Goal: Task Accomplishment & Management: Complete application form

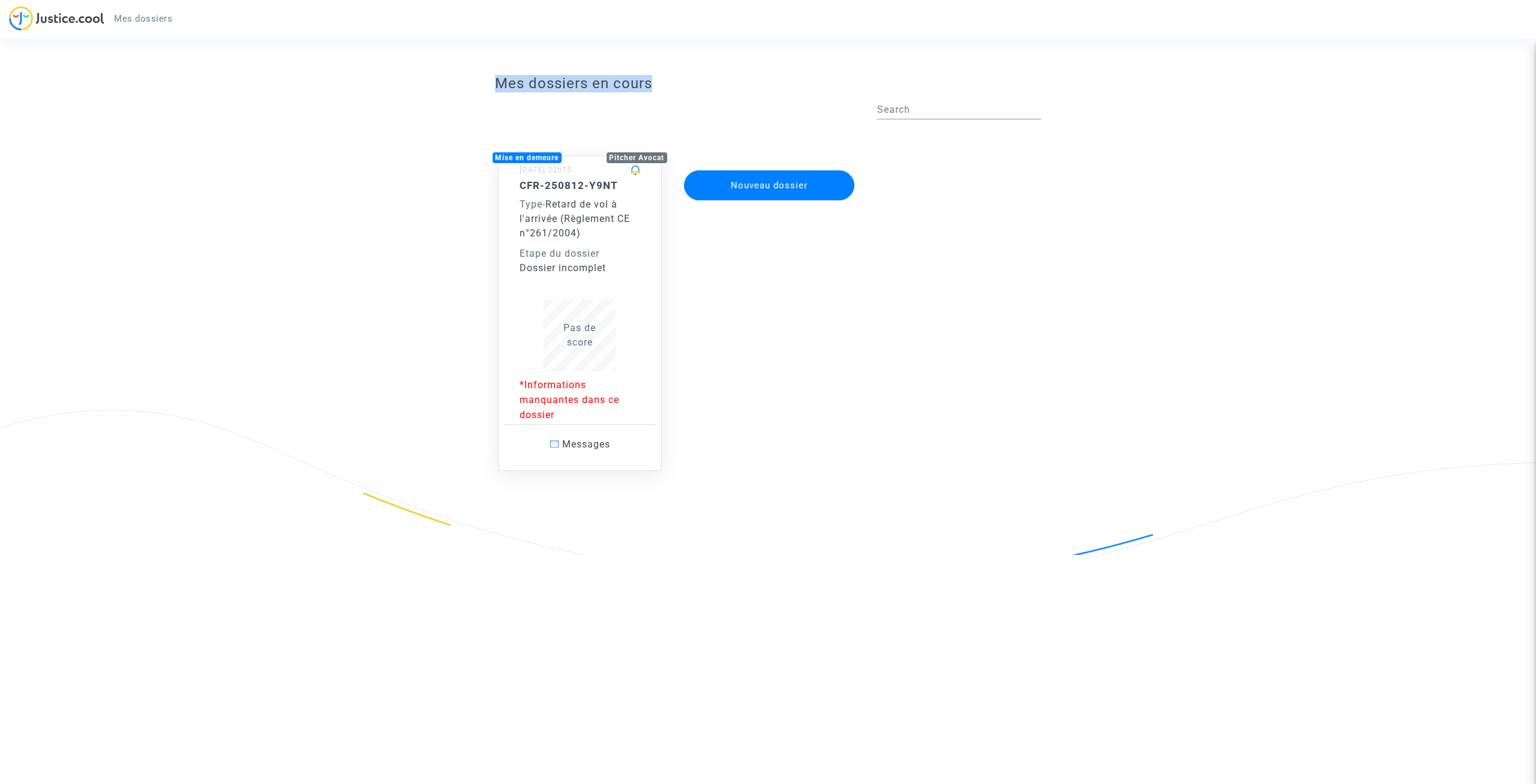
click at [605, 242] on div "CFR-250812-Y9NT Type - Retard de vol à l'arrivée (Règlement CE n°261/2004) Etap…" at bounding box center [580, 227] width 121 height 96
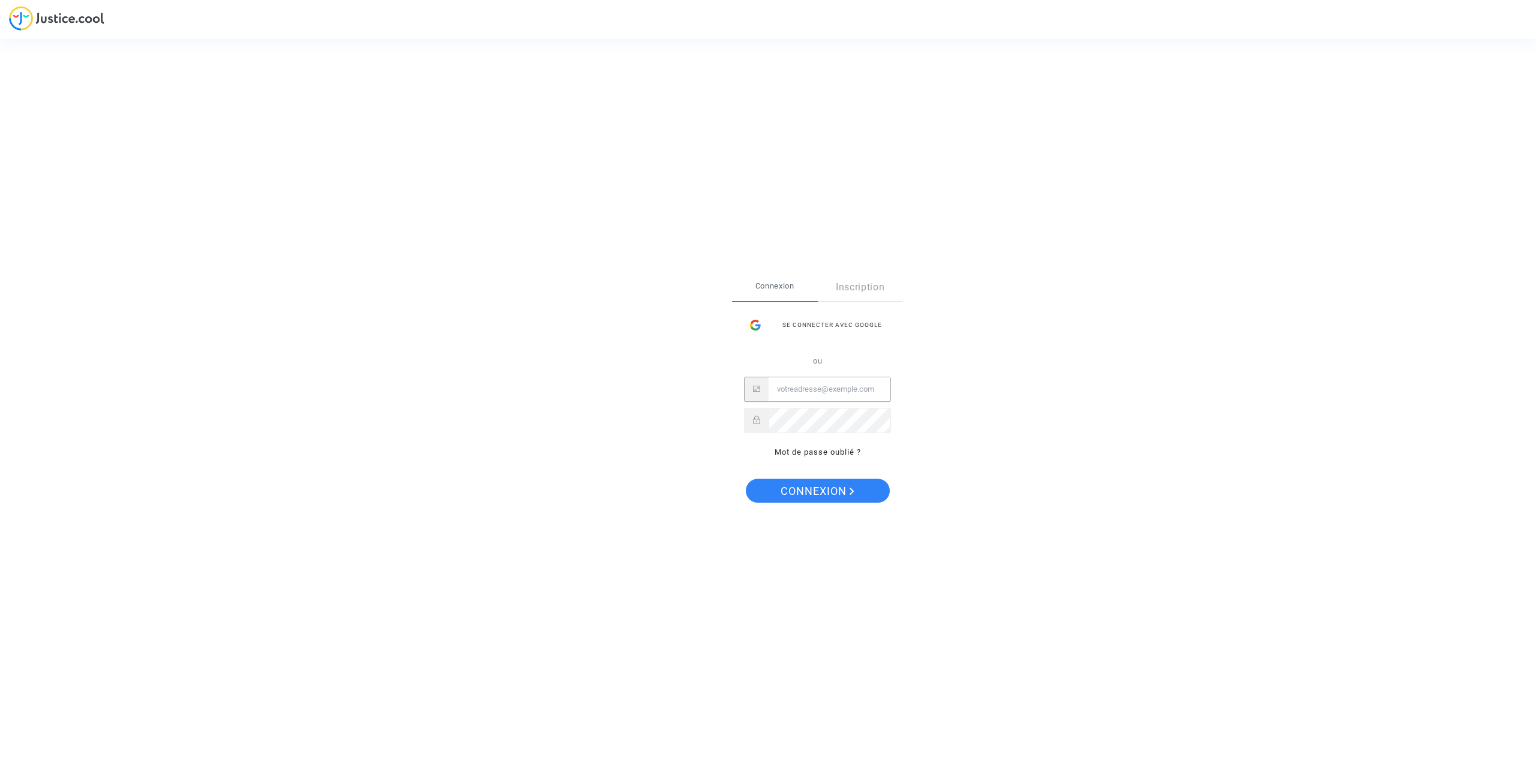
click at [813, 394] on input "Email" at bounding box center [829, 389] width 122 height 24
type input "a.aloulen@hotmail.fr"
click at [823, 498] on span "Connexion" at bounding box center [817, 491] width 74 height 25
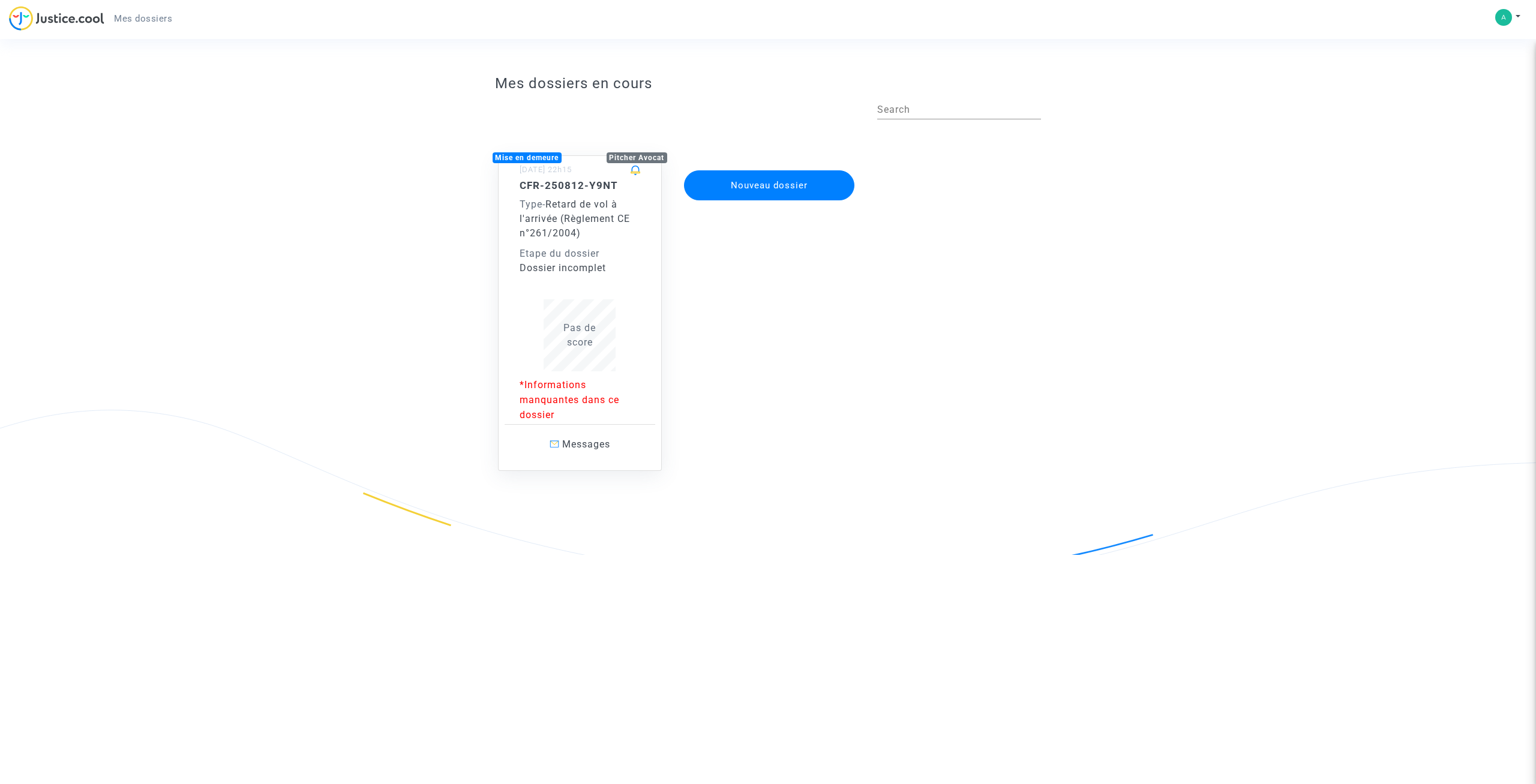
click at [573, 243] on div "CFR-250812-Y9NT Type - Retard de vol à l'arrivée (Règlement CE n°261/2004) Etap…" at bounding box center [580, 227] width 121 height 96
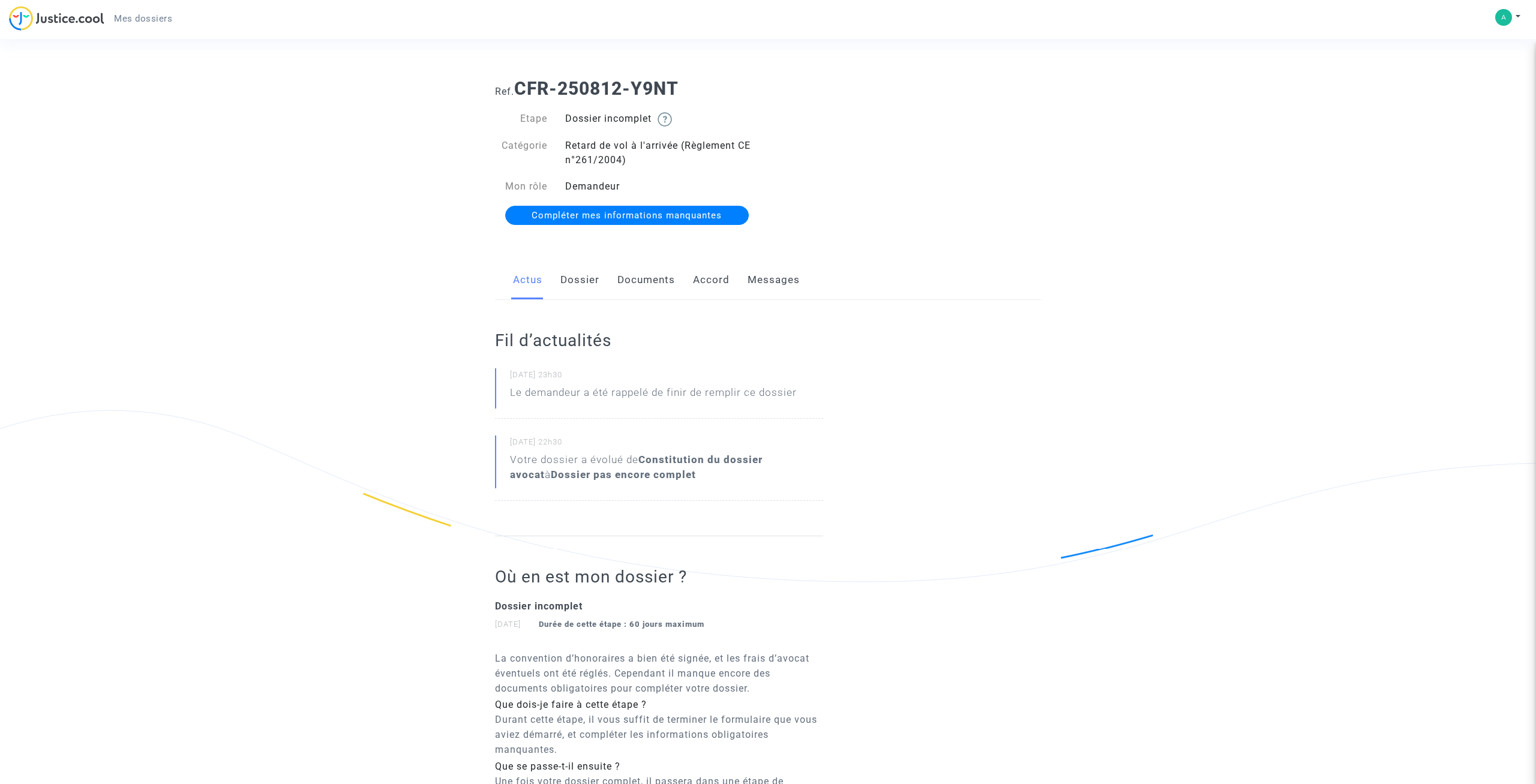
click at [592, 284] on link "Dossier" at bounding box center [579, 280] width 39 height 40
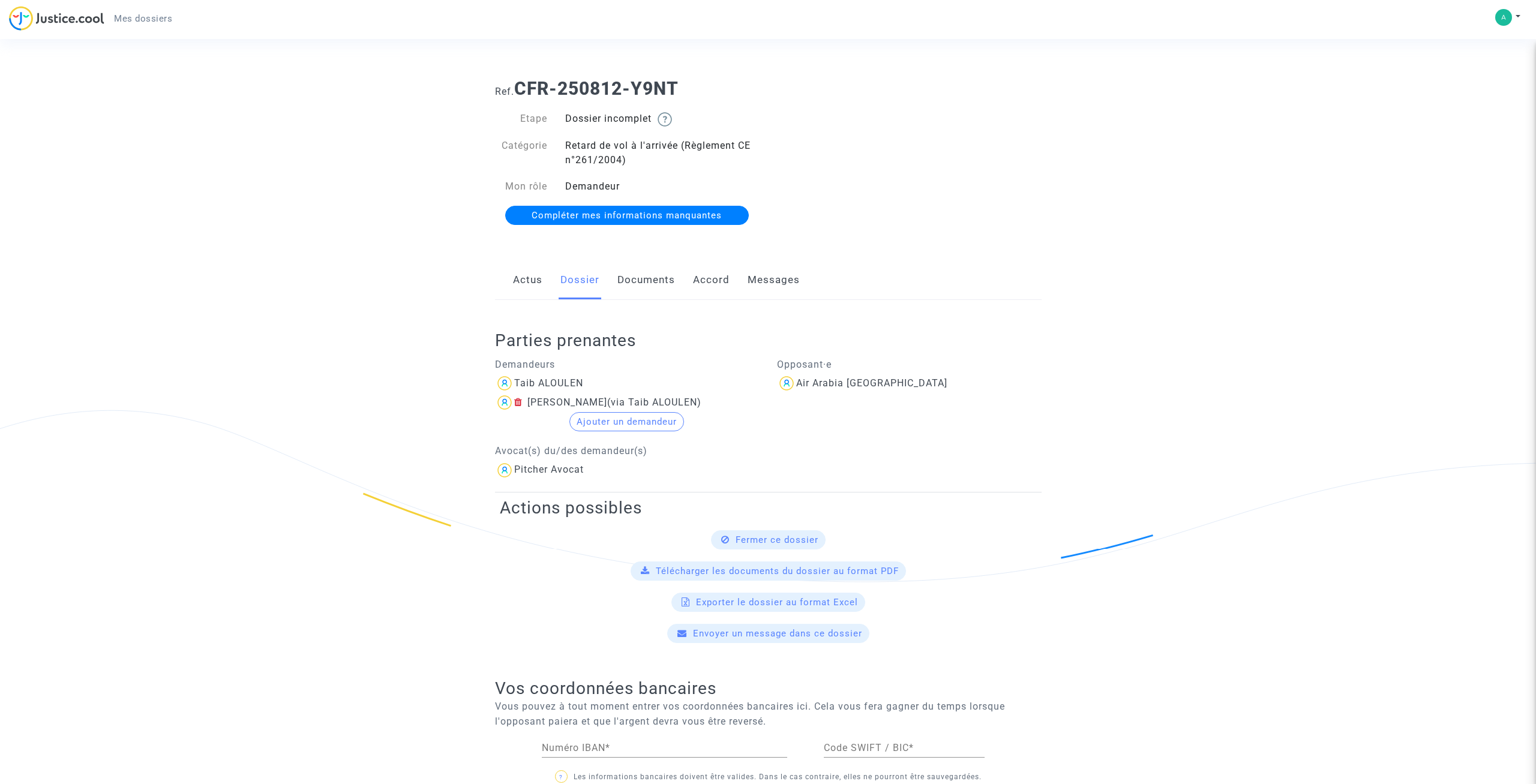
click at [636, 284] on link "Documents" at bounding box center [646, 280] width 58 height 40
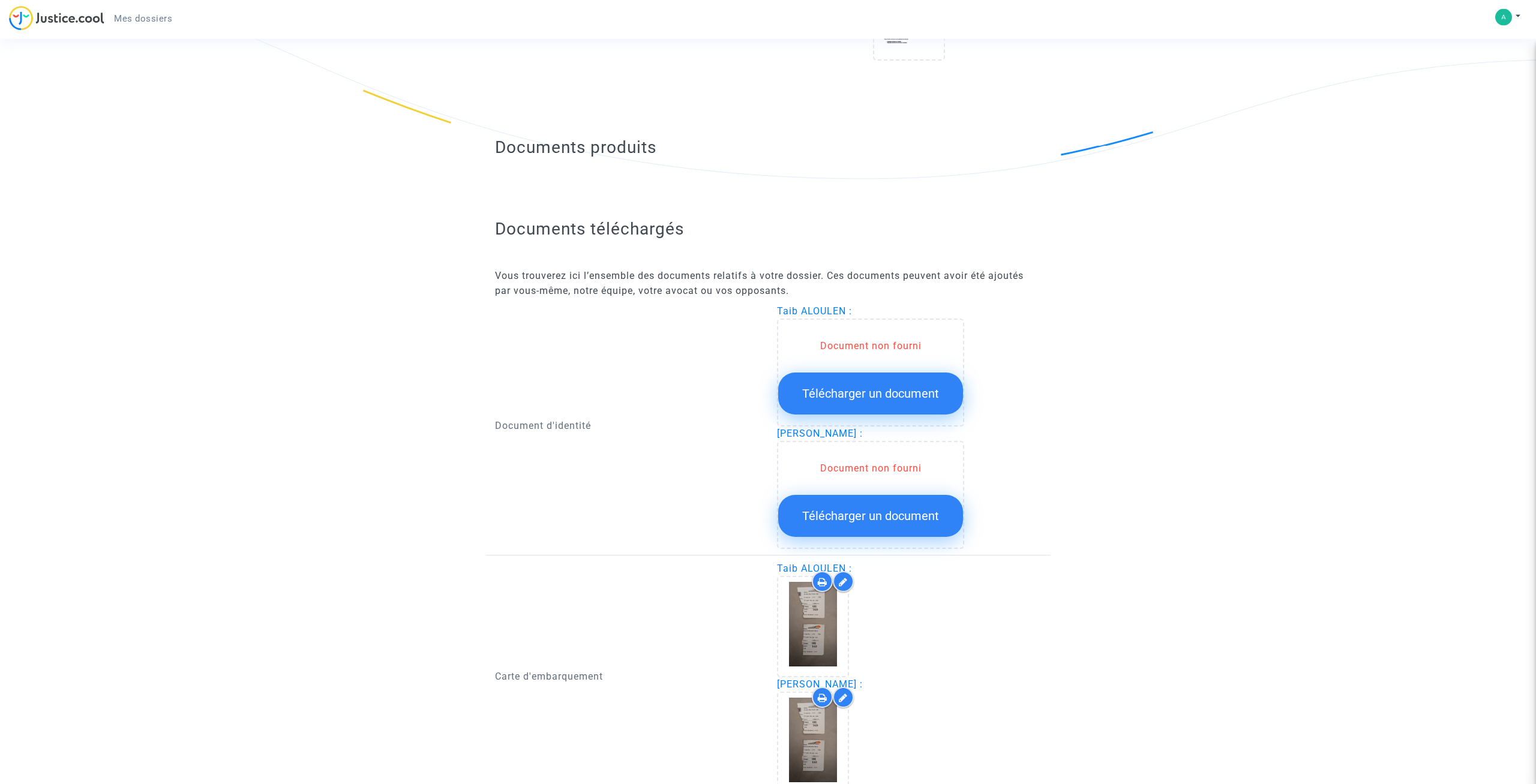
scroll to position [428, 0]
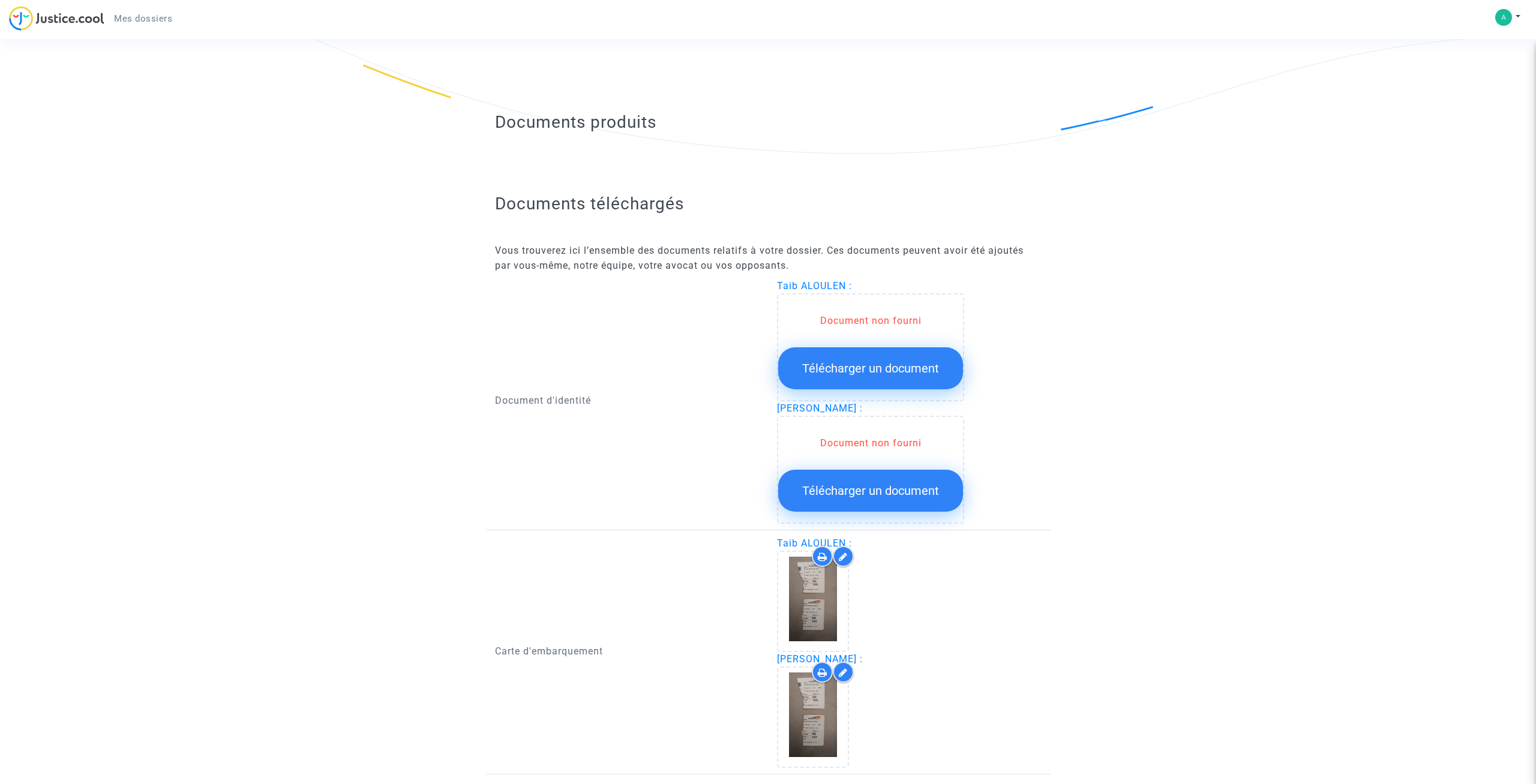
click at [869, 494] on span "Télécharger un document" at bounding box center [870, 491] width 137 height 15
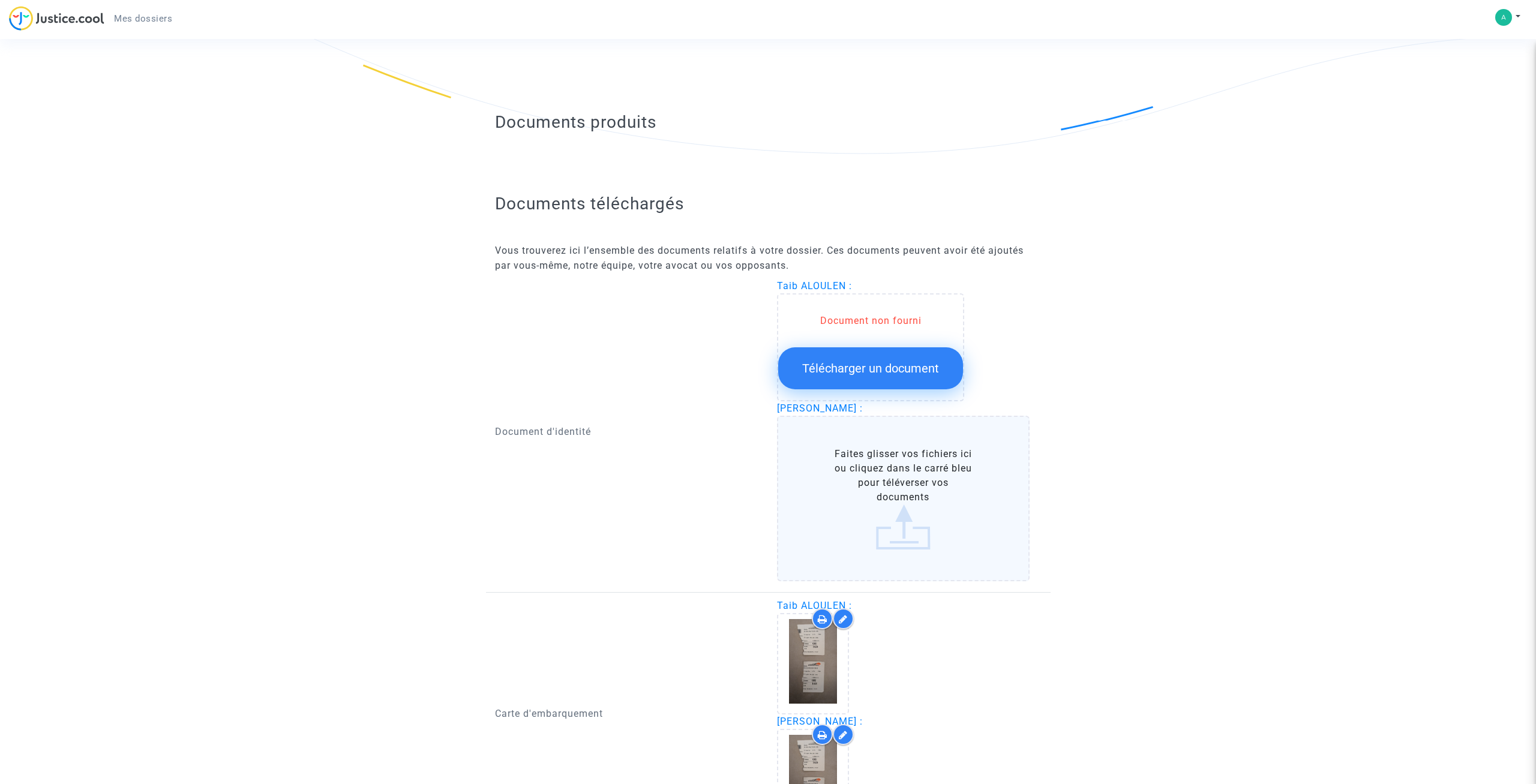
click at [697, 508] on div "Document d'identité" at bounding box center [627, 432] width 282 height 307
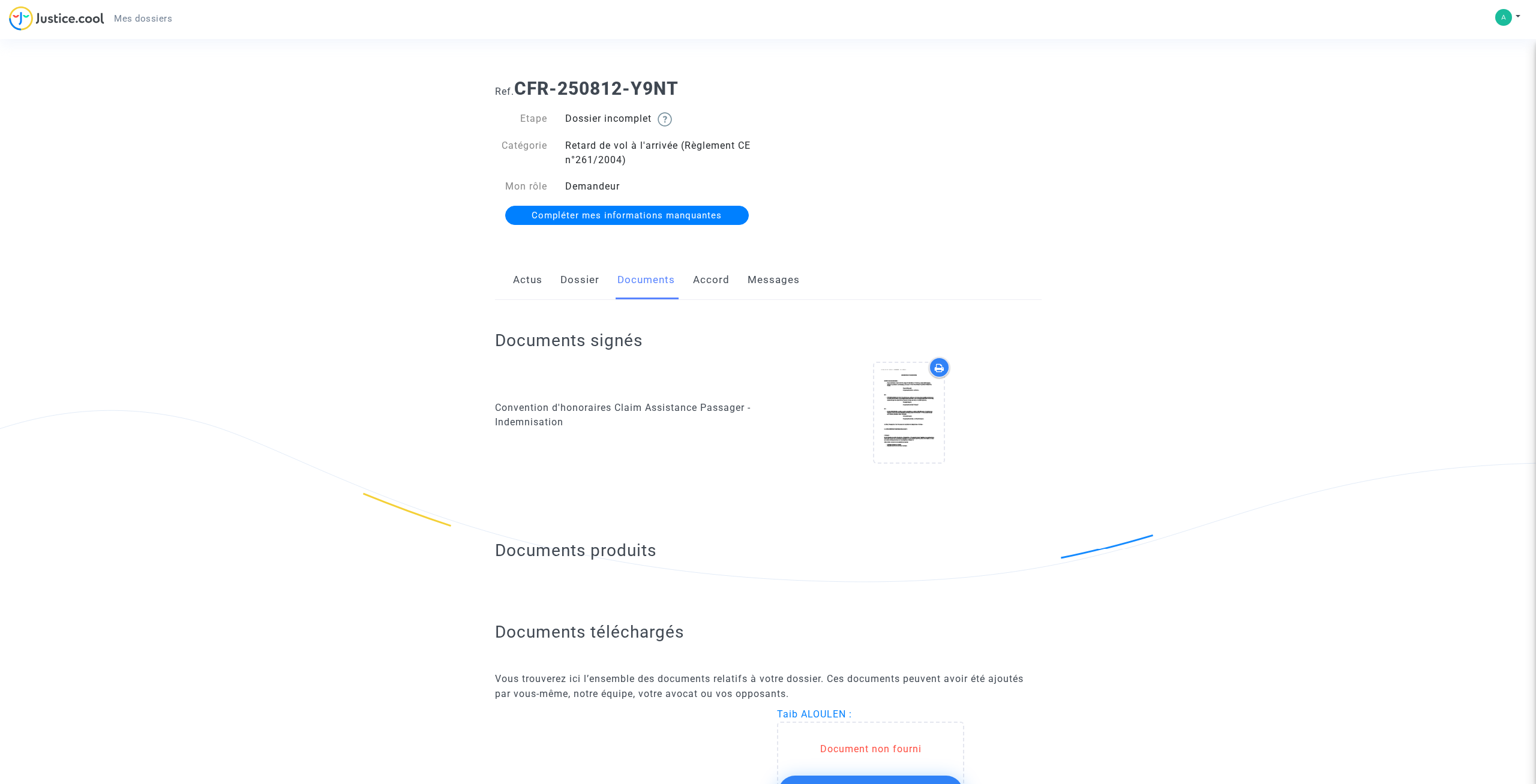
scroll to position [428, 0]
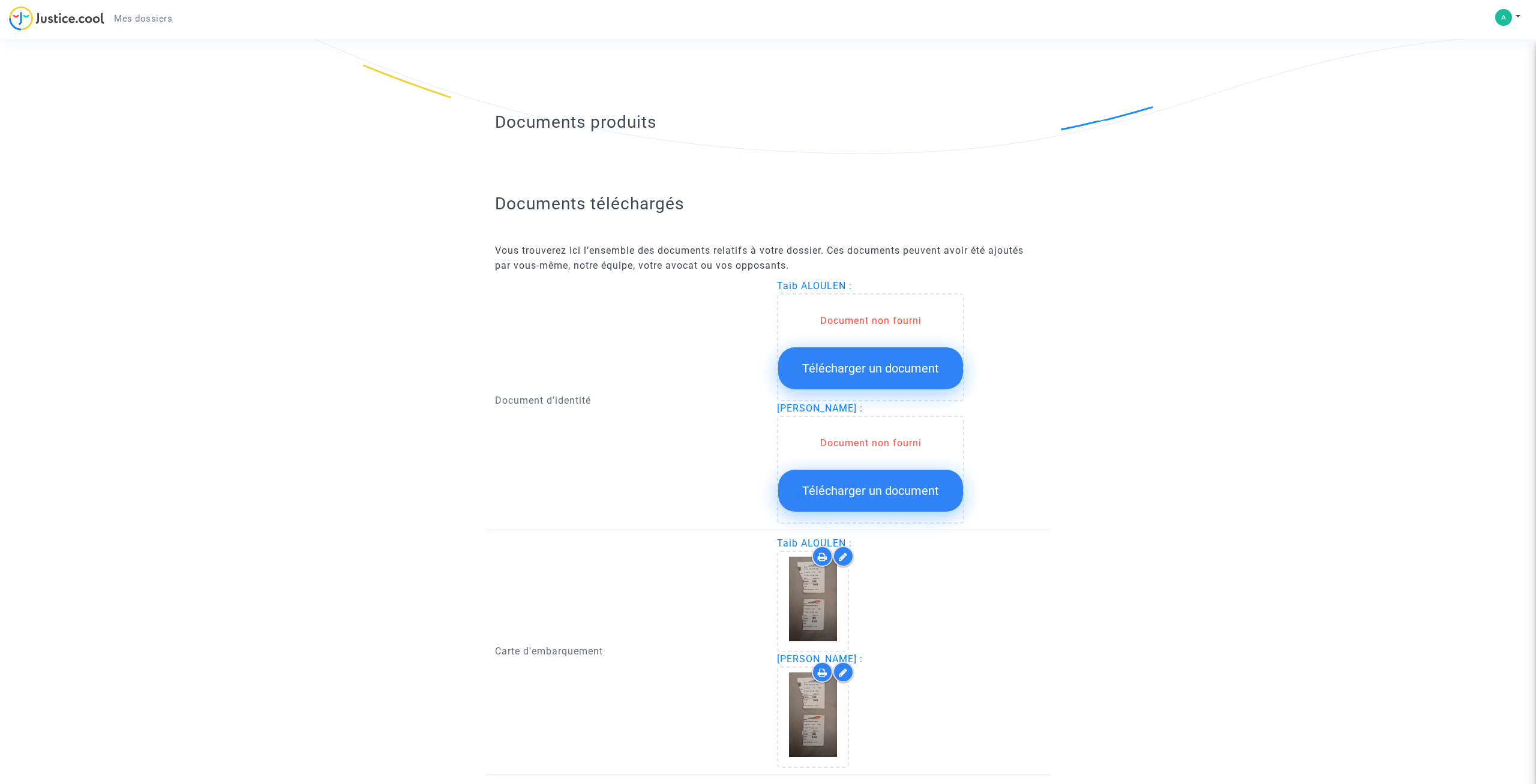
click at [853, 483] on button "Télécharger un document" at bounding box center [870, 490] width 185 height 42
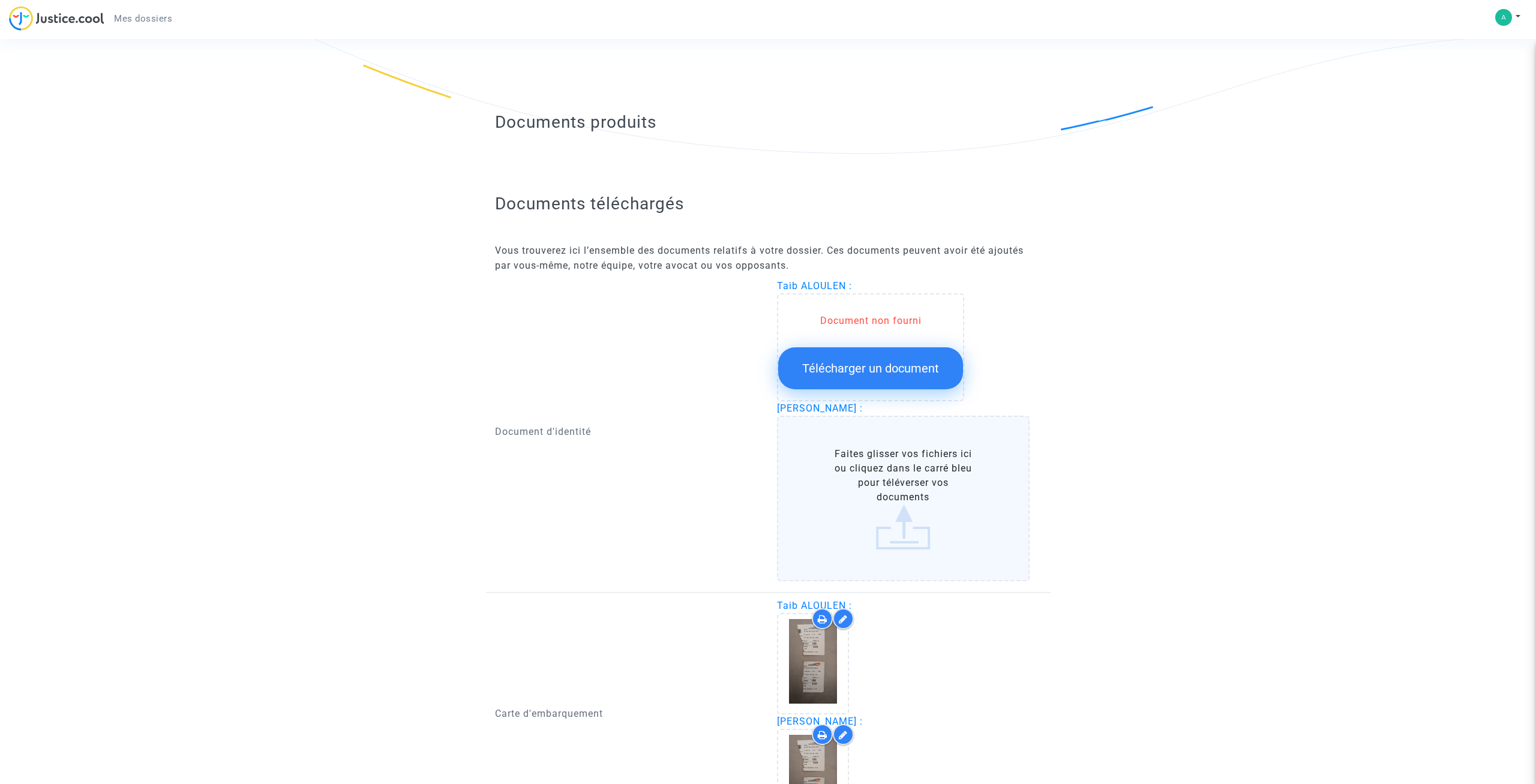
click at [896, 520] on label "Faites glisser vos fichiers ici ou cliquez dans le carré bleu pour téléverser v…" at bounding box center [903, 498] width 253 height 166
click at [0, 0] on input "Faites glisser vos fichiers ici ou cliquez dans le carré bleu pour téléverser v…" at bounding box center [0, 0] width 0 height 0
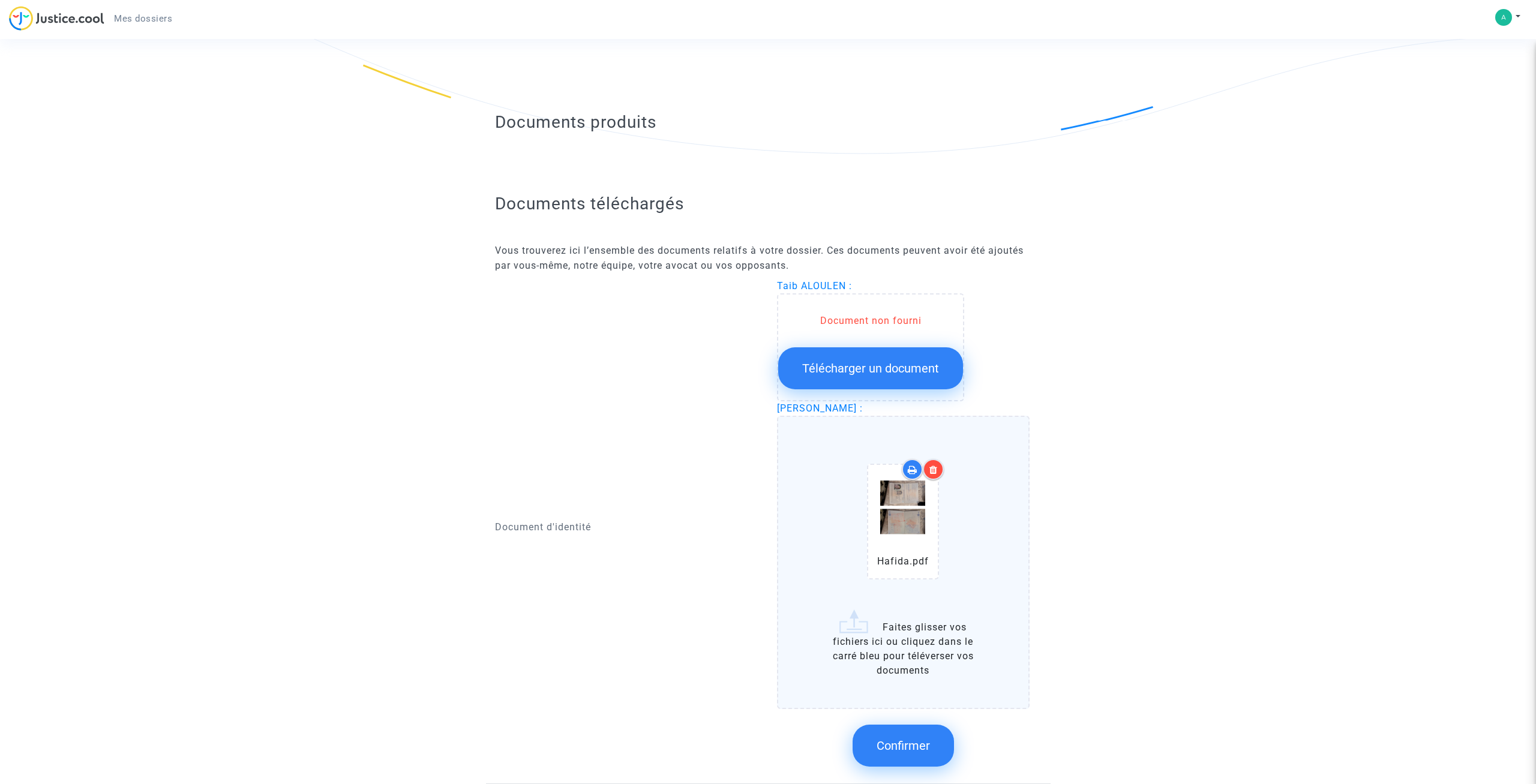
click at [865, 375] on span "Télécharger un document" at bounding box center [870, 368] width 137 height 15
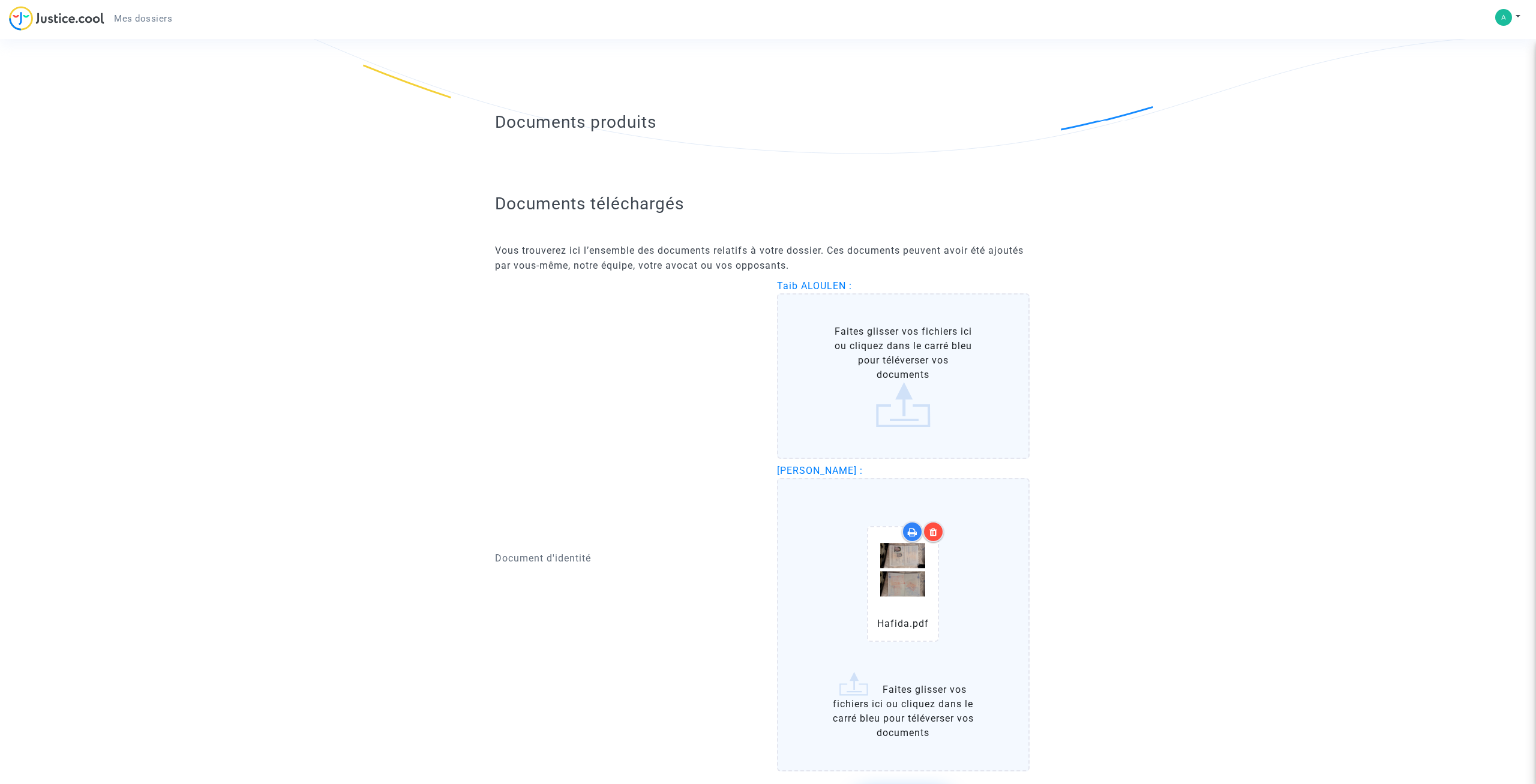
click at [876, 375] on label "Faites glisser vos fichiers ici ou cliquez dans le carré bleu pour téléverser v…" at bounding box center [903, 376] width 253 height 166
click at [0, 0] on input "Faites glisser vos fichiers ici ou cliquez dans le carré bleu pour téléverser v…" at bounding box center [0, 0] width 0 height 0
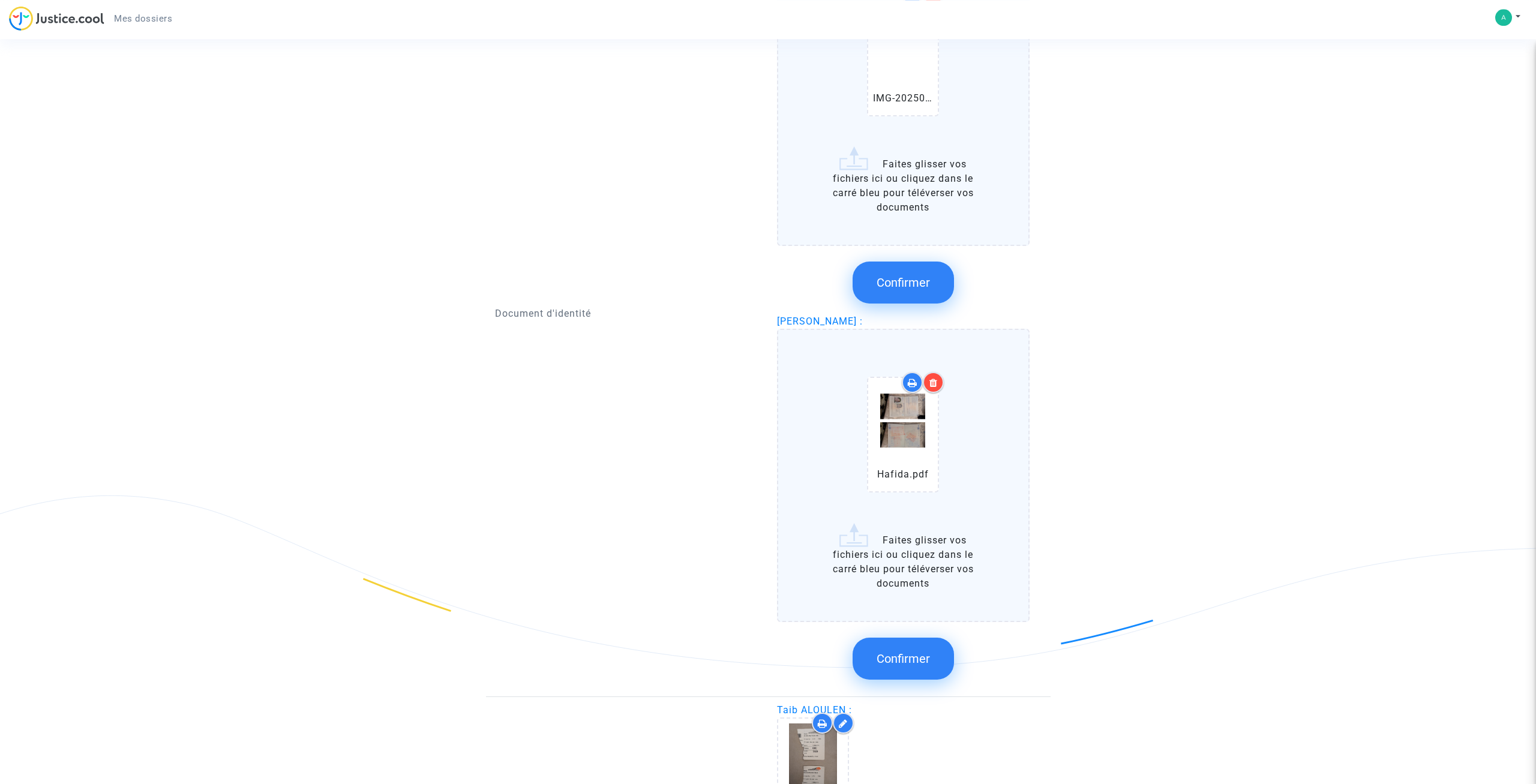
scroll to position [795, 0]
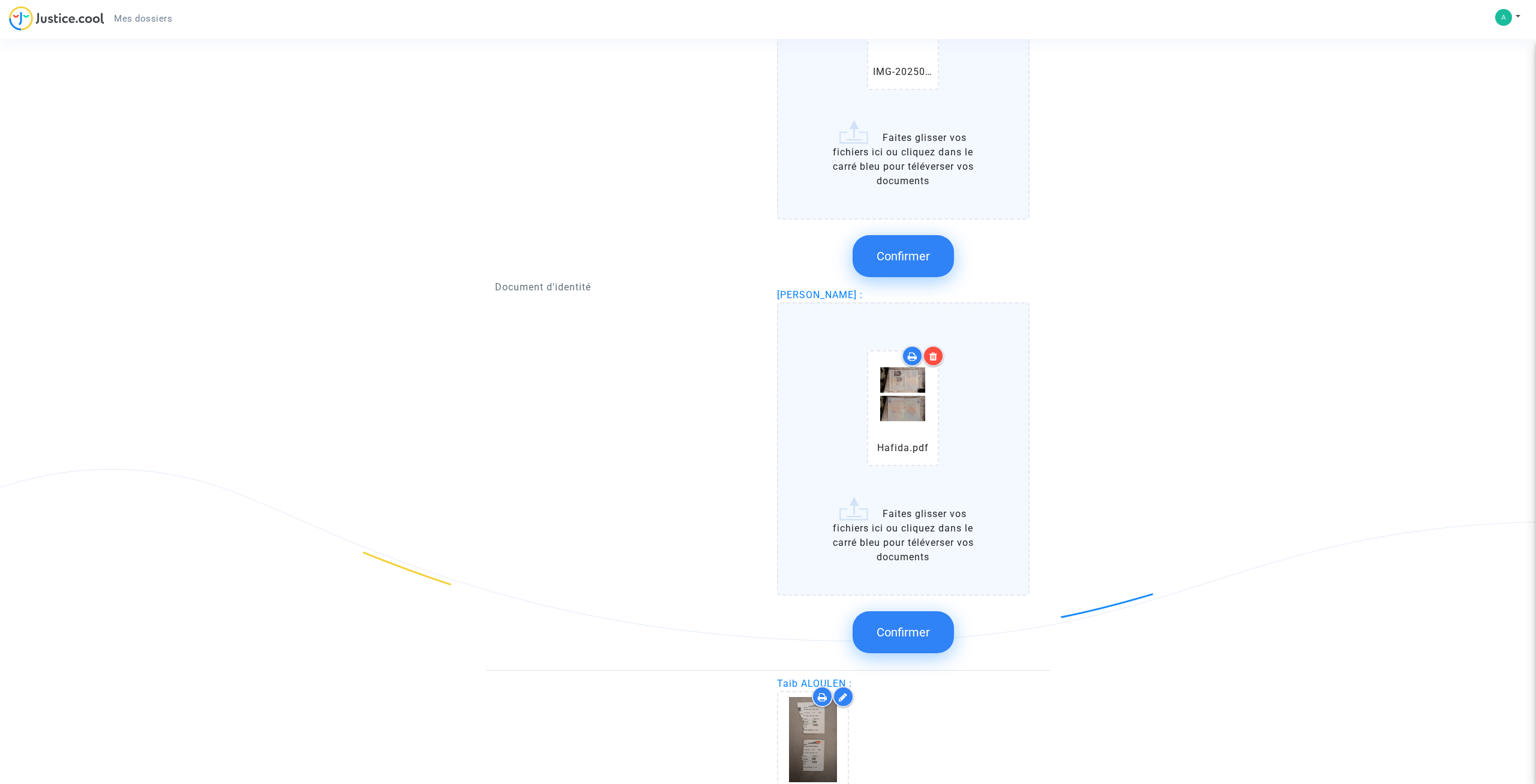
click at [925, 269] on button "Confirmer" at bounding box center [903, 256] width 101 height 42
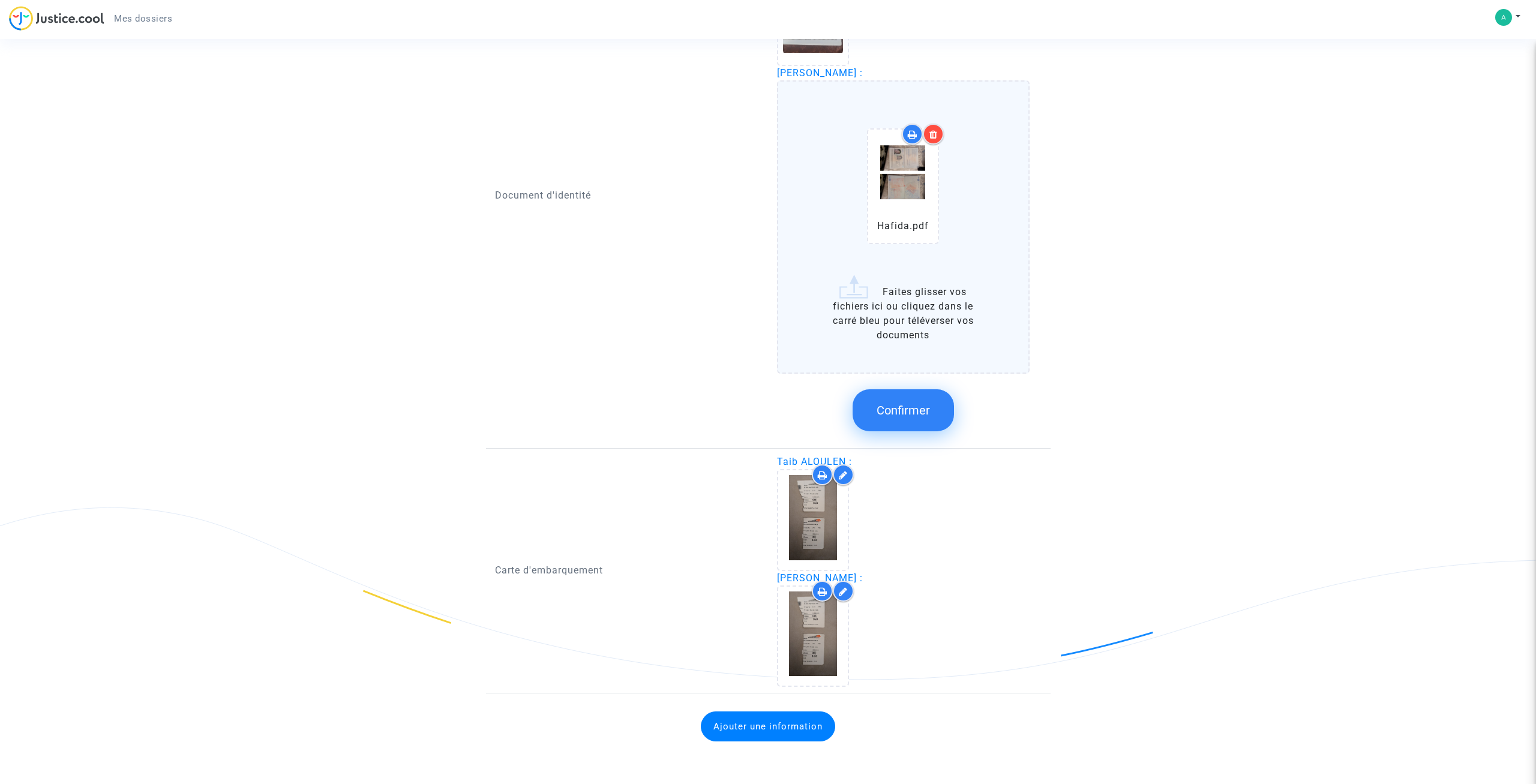
scroll to position [757, 0]
click at [927, 414] on span "Confirmer" at bounding box center [903, 410] width 54 height 15
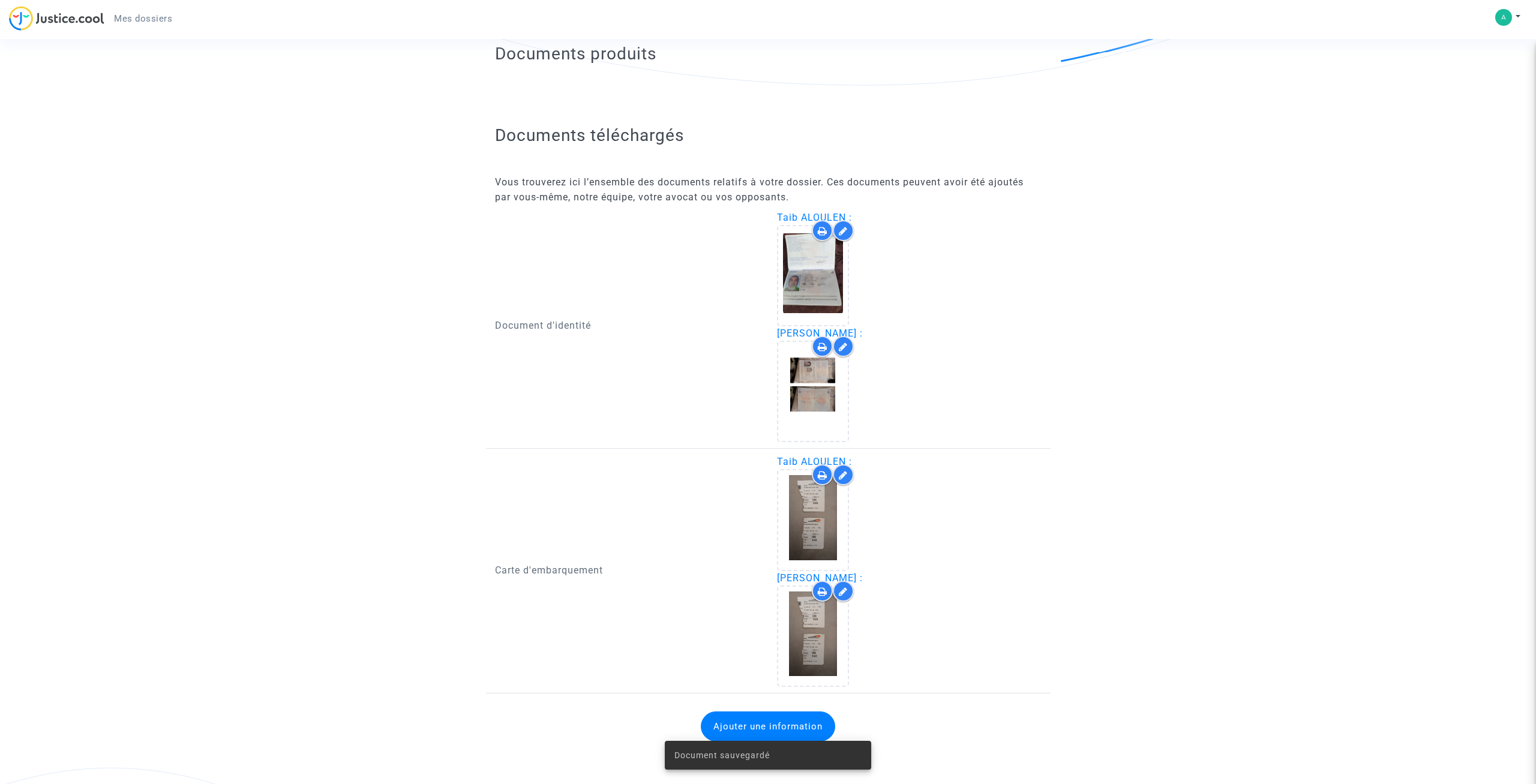
scroll to position [497, 0]
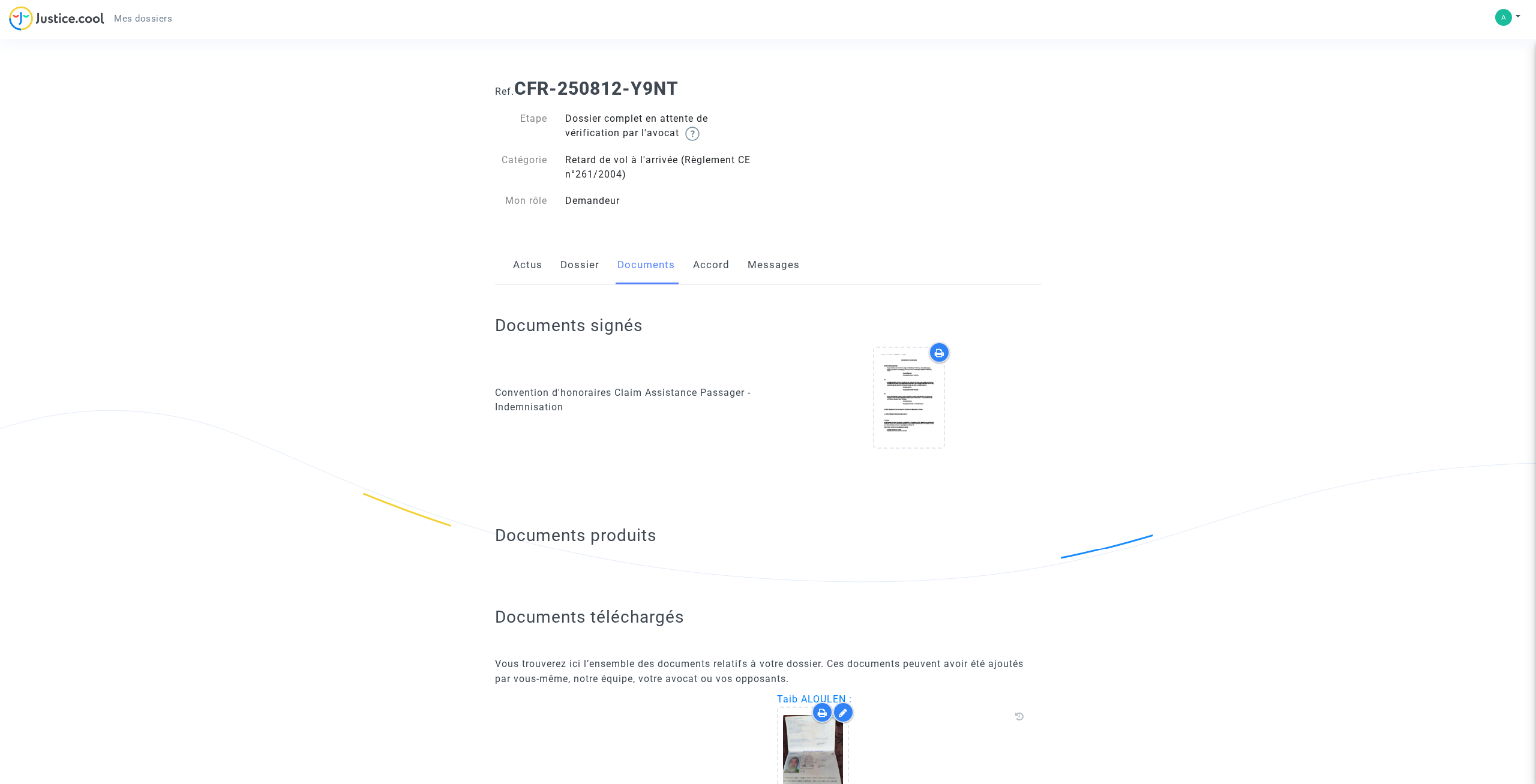
click at [711, 272] on link "Accord" at bounding box center [711, 265] width 36 height 40
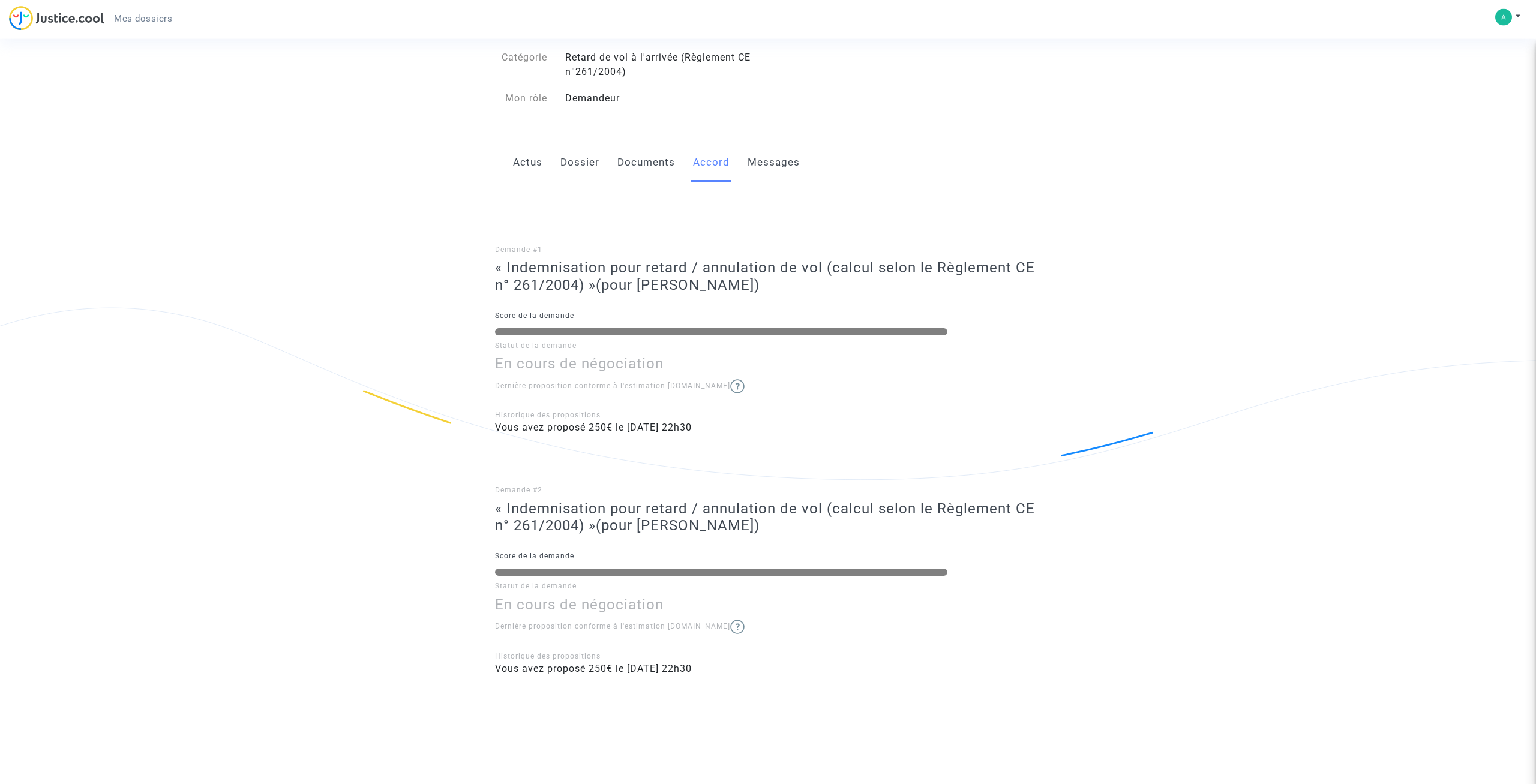
scroll to position [103, 0]
click at [731, 628] on img at bounding box center [738, 627] width 15 height 15
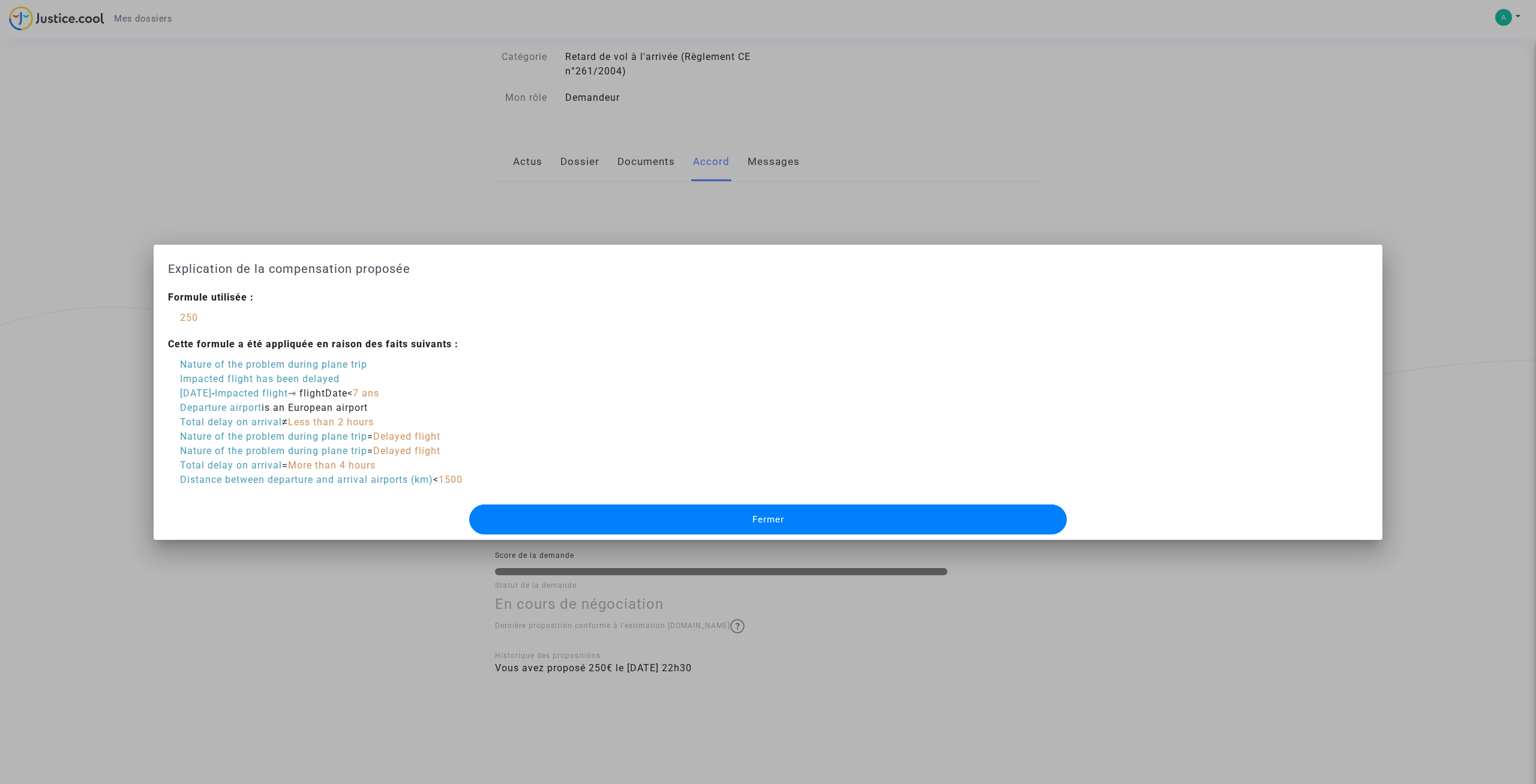
scroll to position [0, 0]
drag, startPoint x: 254, startPoint y: 422, endPoint x: 391, endPoint y: 418, distance: 137.1
click at [391, 418] on div "Total delay on arrival ≠ Less than 2 hours" at bounding box center [322, 422] width 282 height 15
drag, startPoint x: 430, startPoint y: 484, endPoint x: 489, endPoint y: 473, distance: 60.0
click at [489, 473] on div "Formule utilisée : 250 Cette formule a été appliquée en raison des faits suivan…" at bounding box center [768, 394] width 1200 height 209
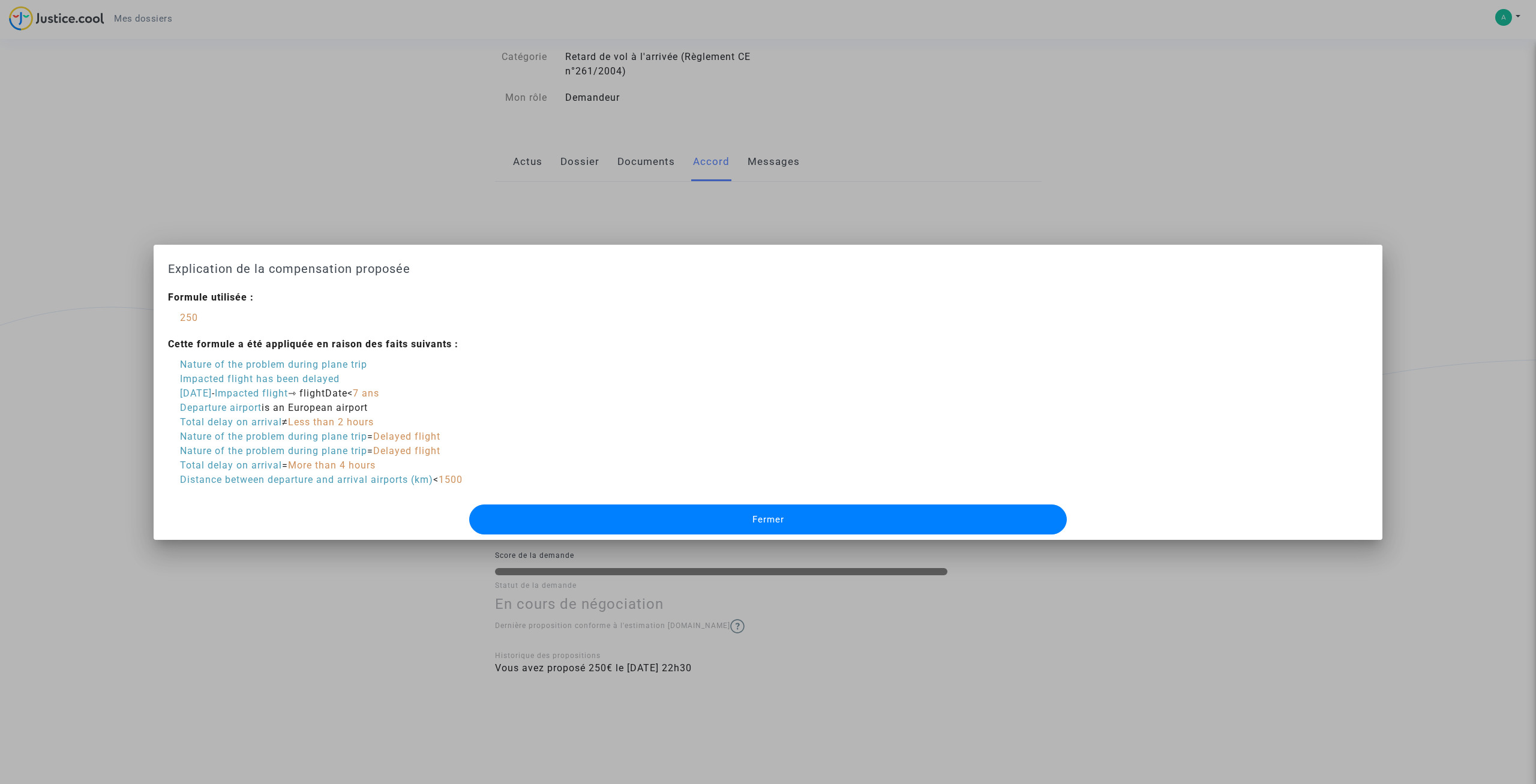
click at [376, 443] on div "Nature of the problem during plane trip Impacted flight has been delayed [DATE]…" at bounding box center [322, 422] width 282 height 130
click at [411, 441] on span "Delayed flight" at bounding box center [406, 436] width 67 height 11
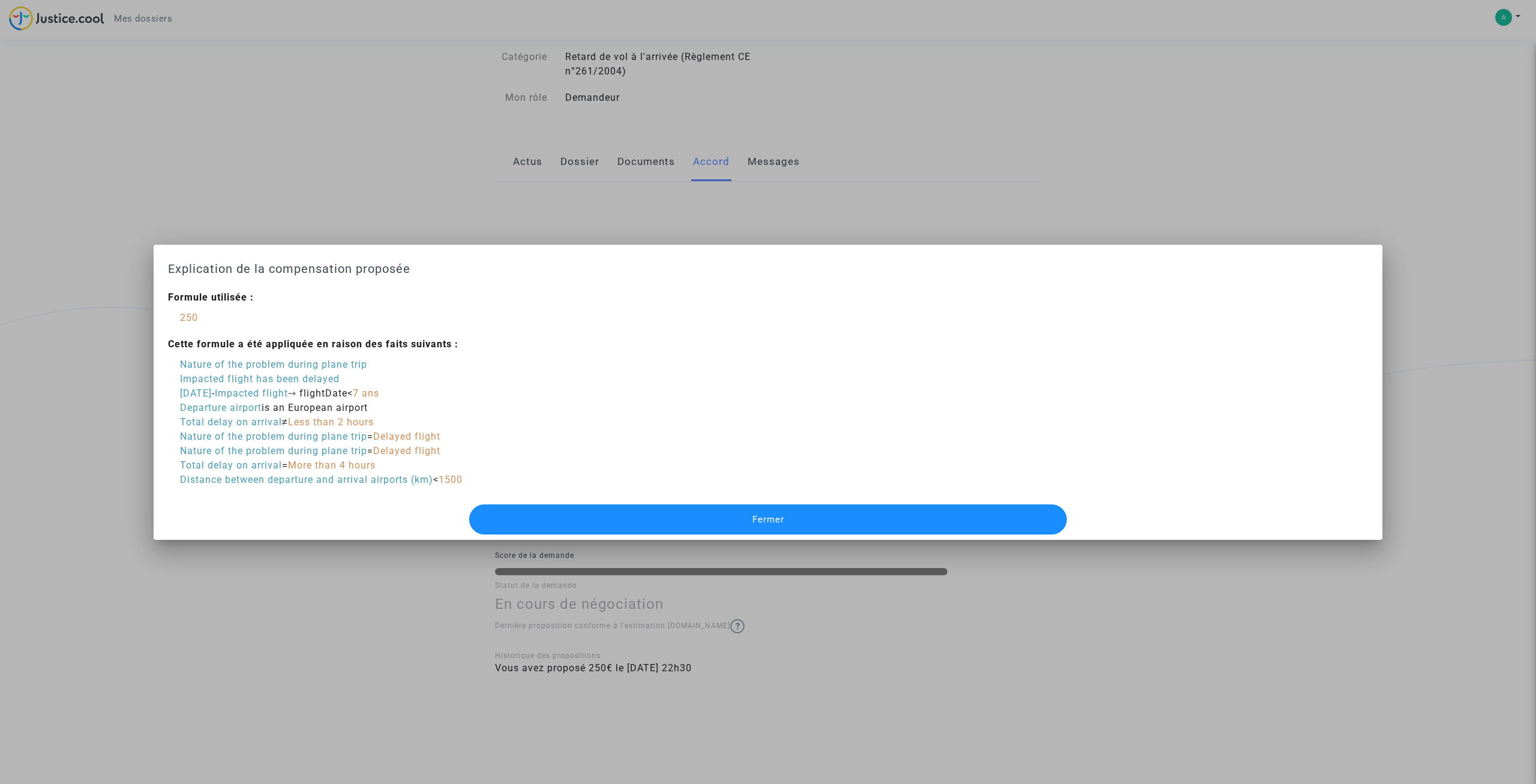
click at [558, 514] on button "Fermer" at bounding box center [768, 519] width 598 height 30
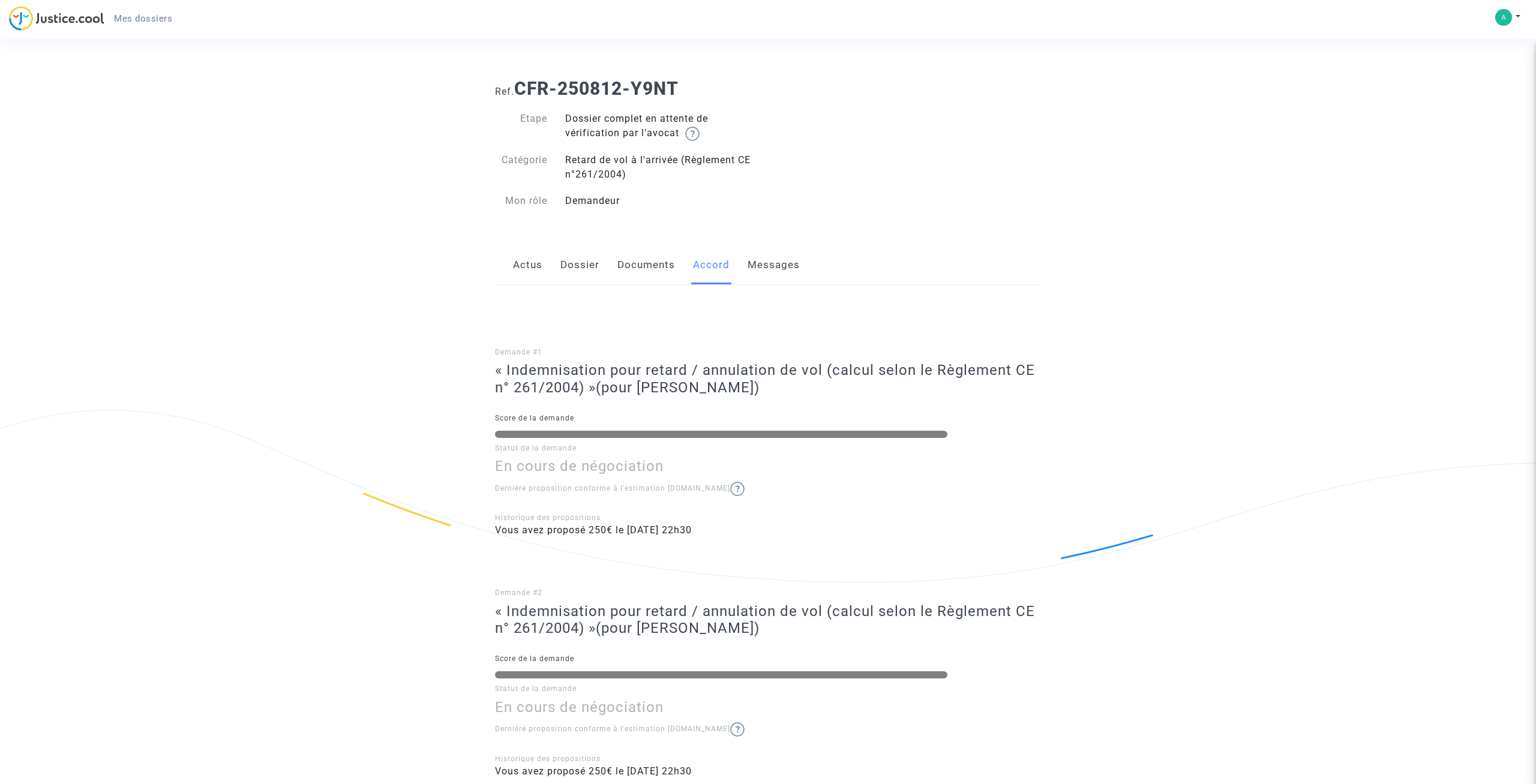
click at [754, 266] on link "Messages" at bounding box center [774, 265] width 52 height 40
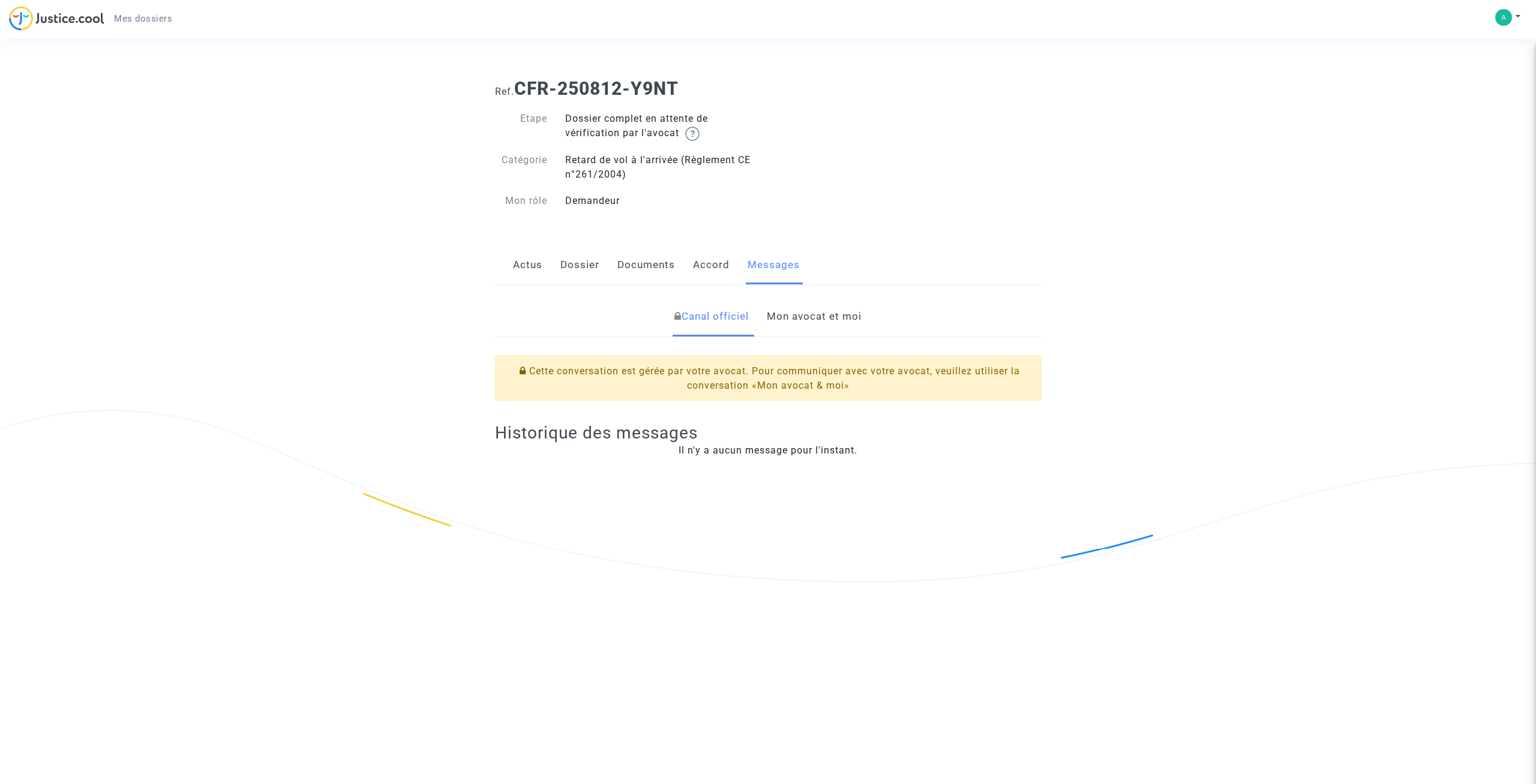
click at [794, 319] on link "Mon avocat et moi" at bounding box center [814, 317] width 95 height 40
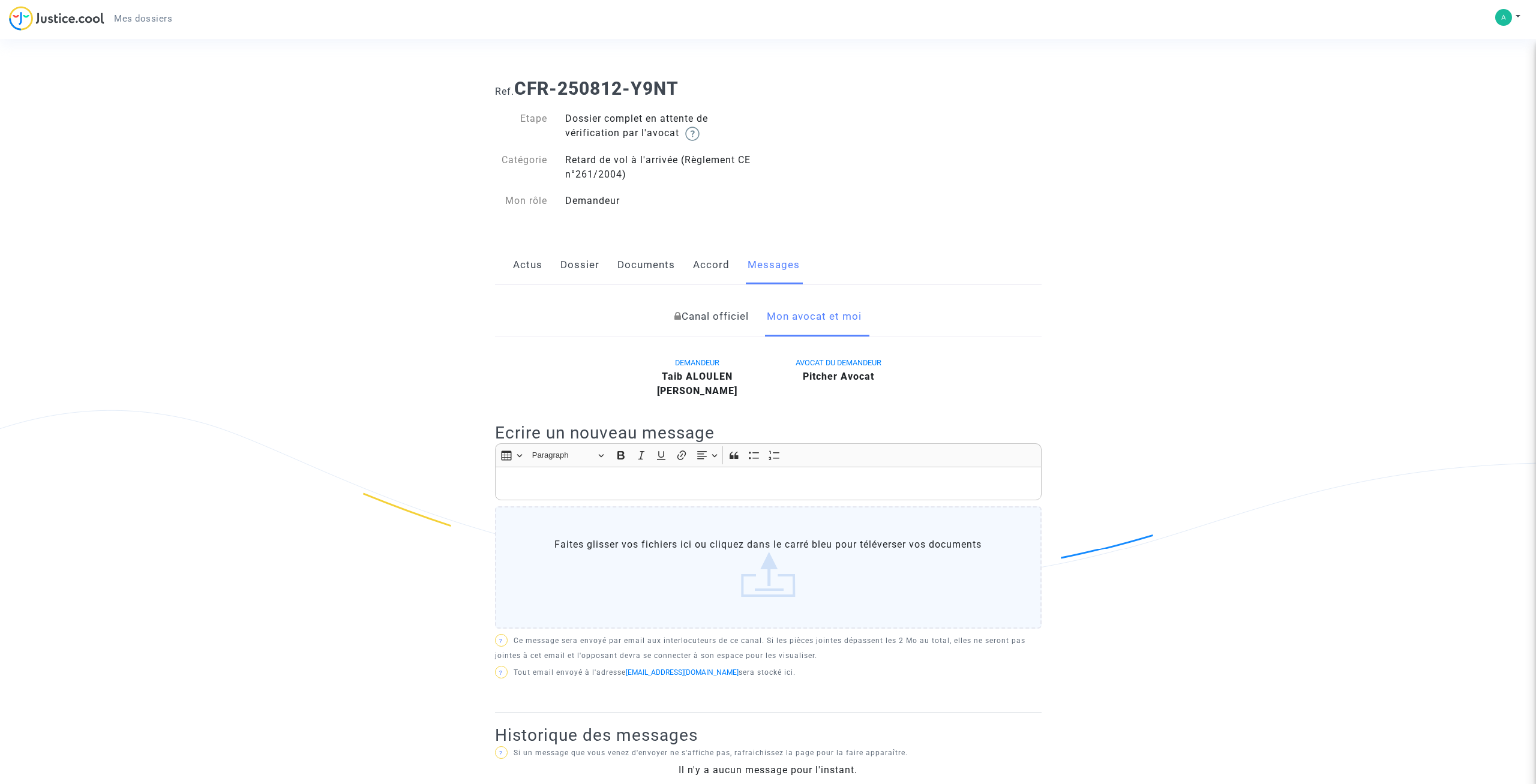
click at [542, 271] on div "Actus Dossier Documents Accord Messages" at bounding box center [768, 265] width 547 height 40
click at [519, 268] on link "Actus" at bounding box center [528, 265] width 29 height 40
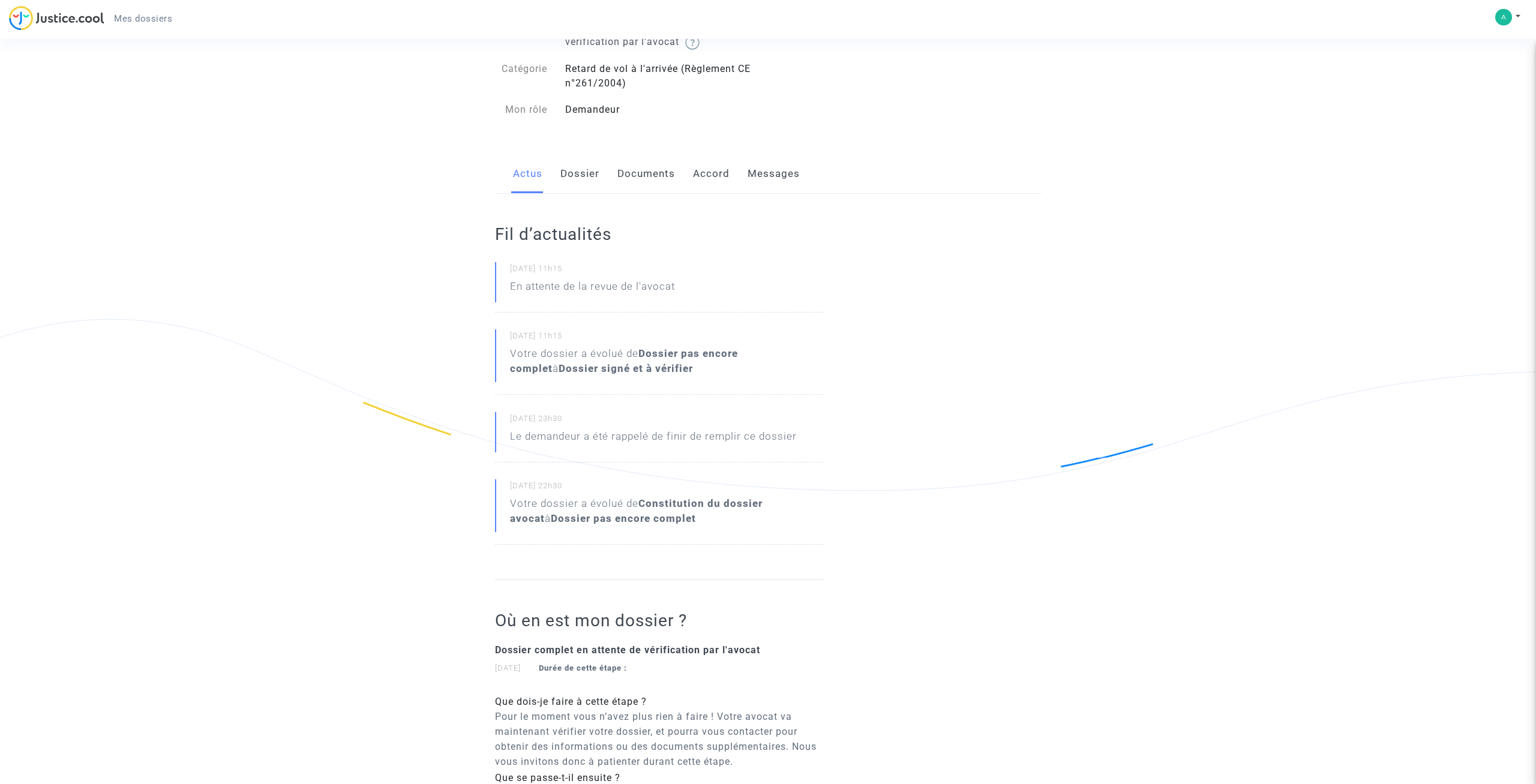
scroll to position [61, 0]
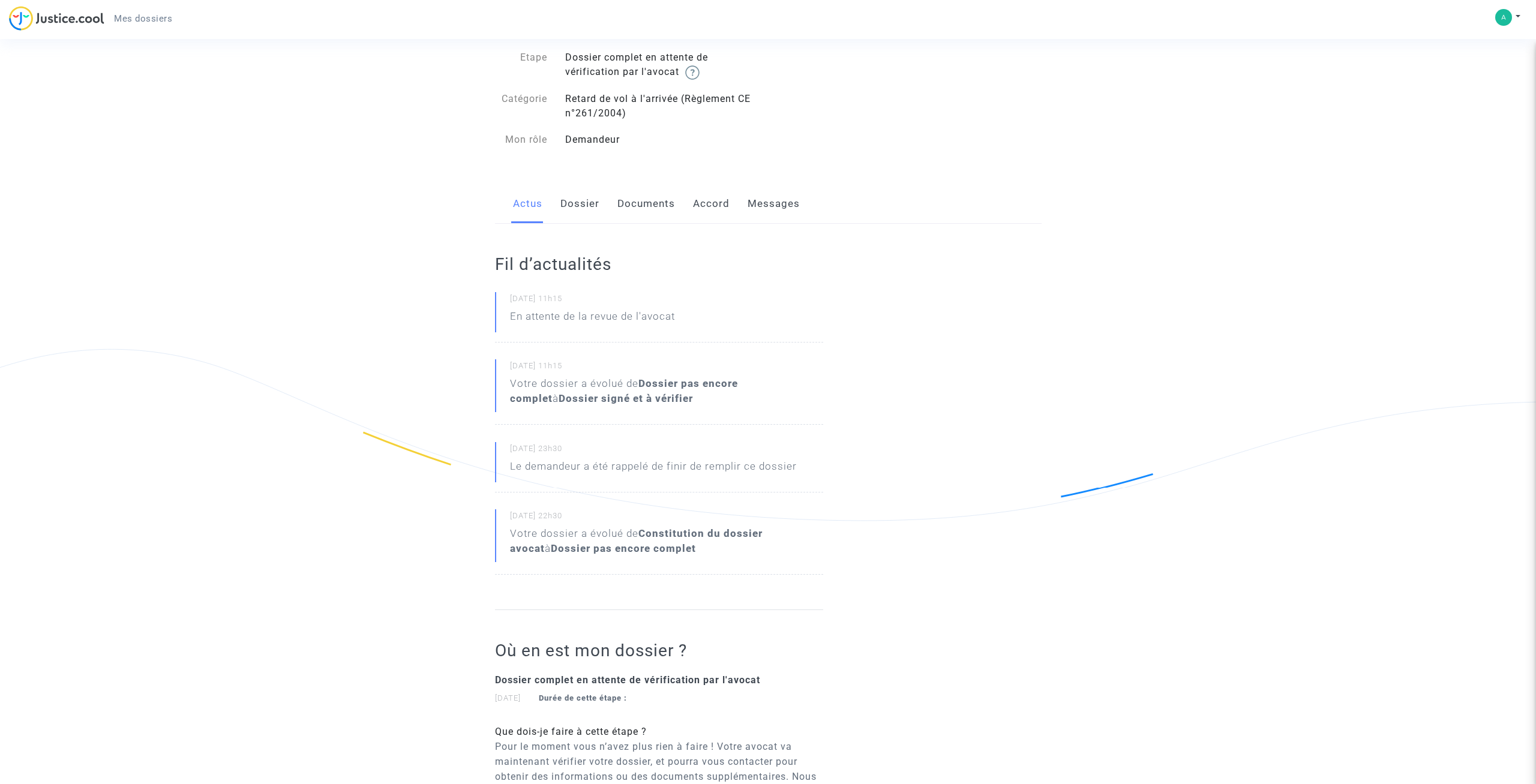
click at [585, 208] on link "Dossier" at bounding box center [579, 204] width 39 height 40
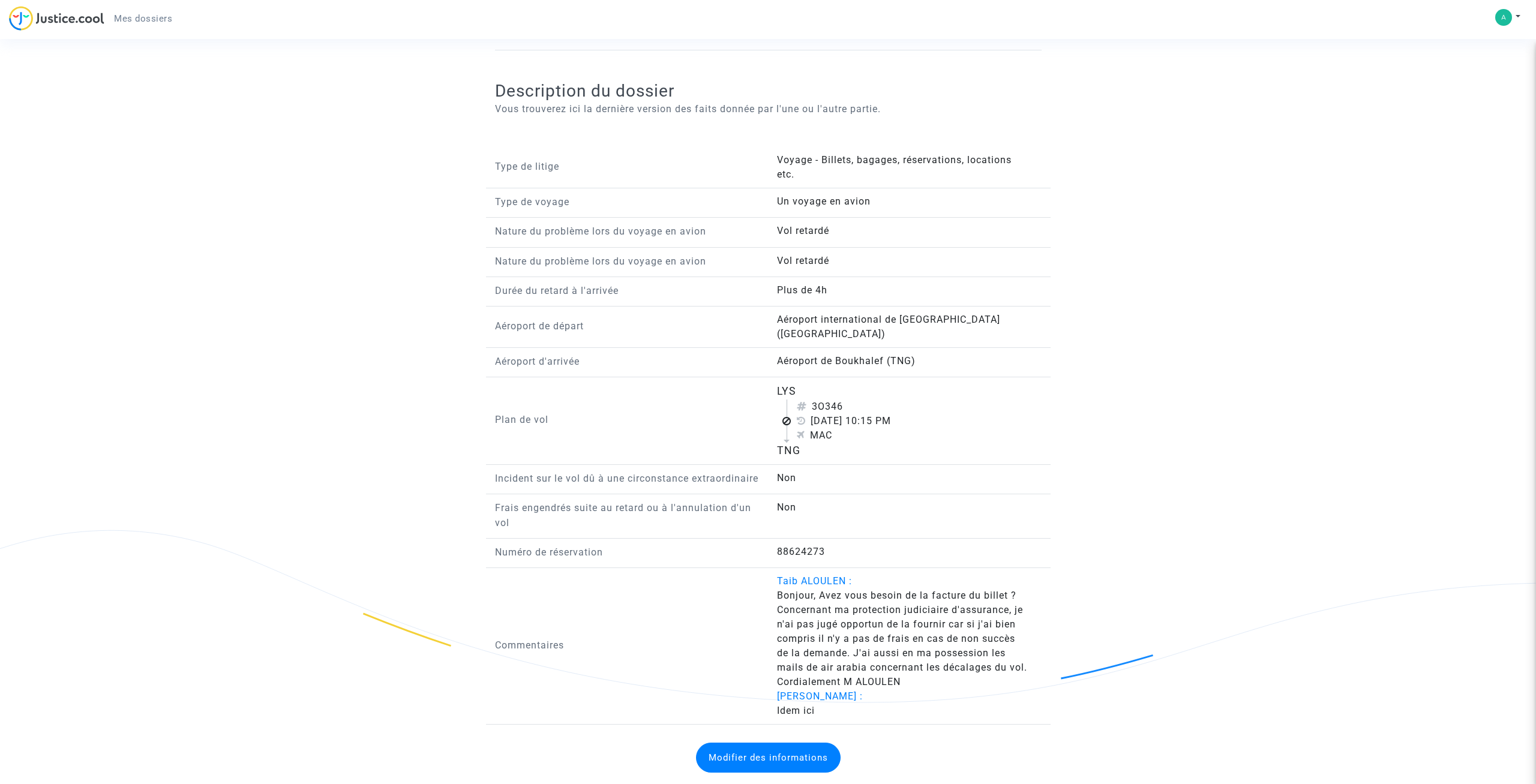
scroll to position [769, 0]
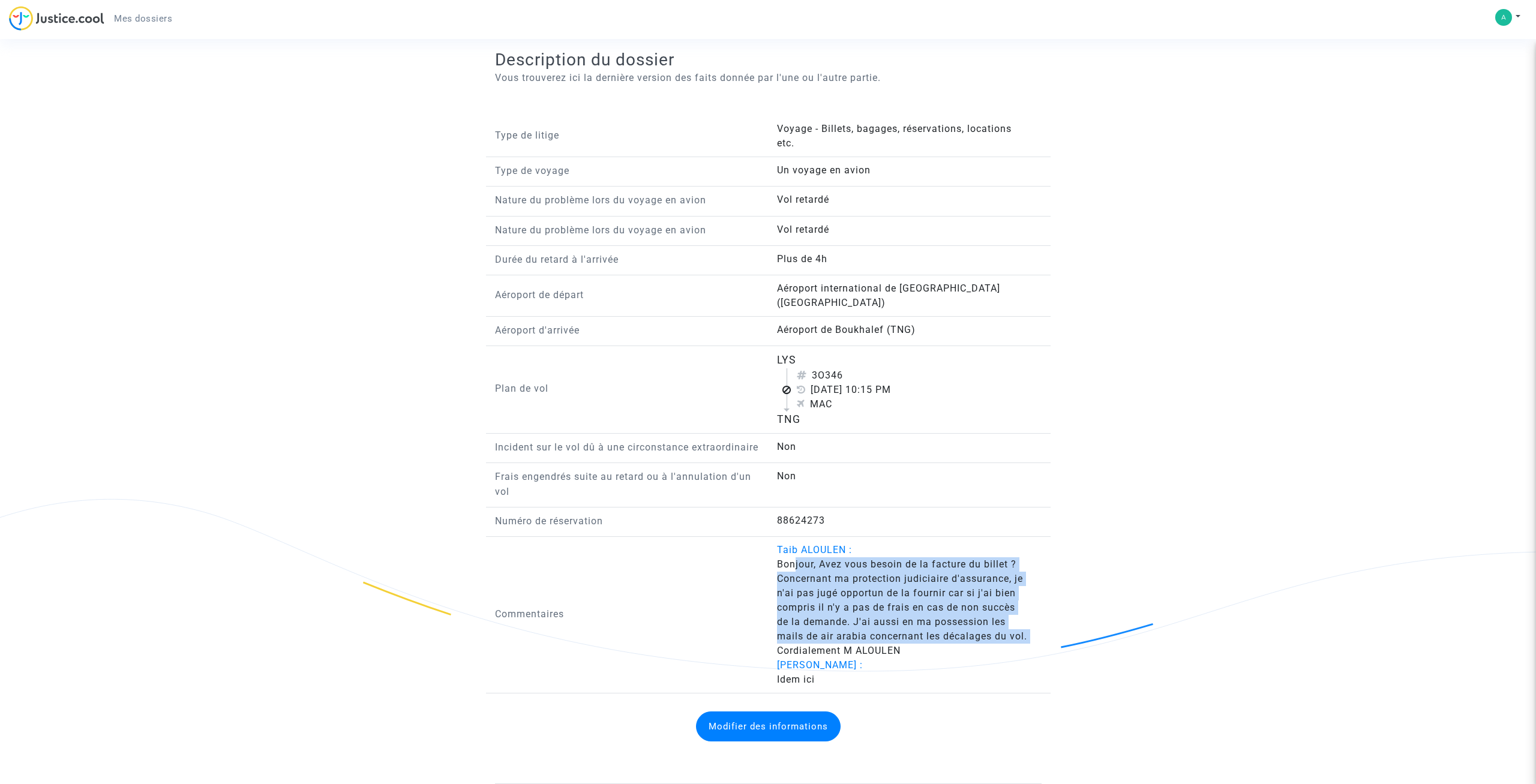
drag, startPoint x: 796, startPoint y: 562, endPoint x: 1058, endPoint y: 636, distance: 272.2
click at [1058, 636] on ng-component "Ref. CFR-250812-Y9NT Etape Dossier complet en attente de vérification par l'avo…" at bounding box center [768, 44] width 864 height 1481
click at [804, 730] on button "Modifier des informations" at bounding box center [768, 726] width 145 height 30
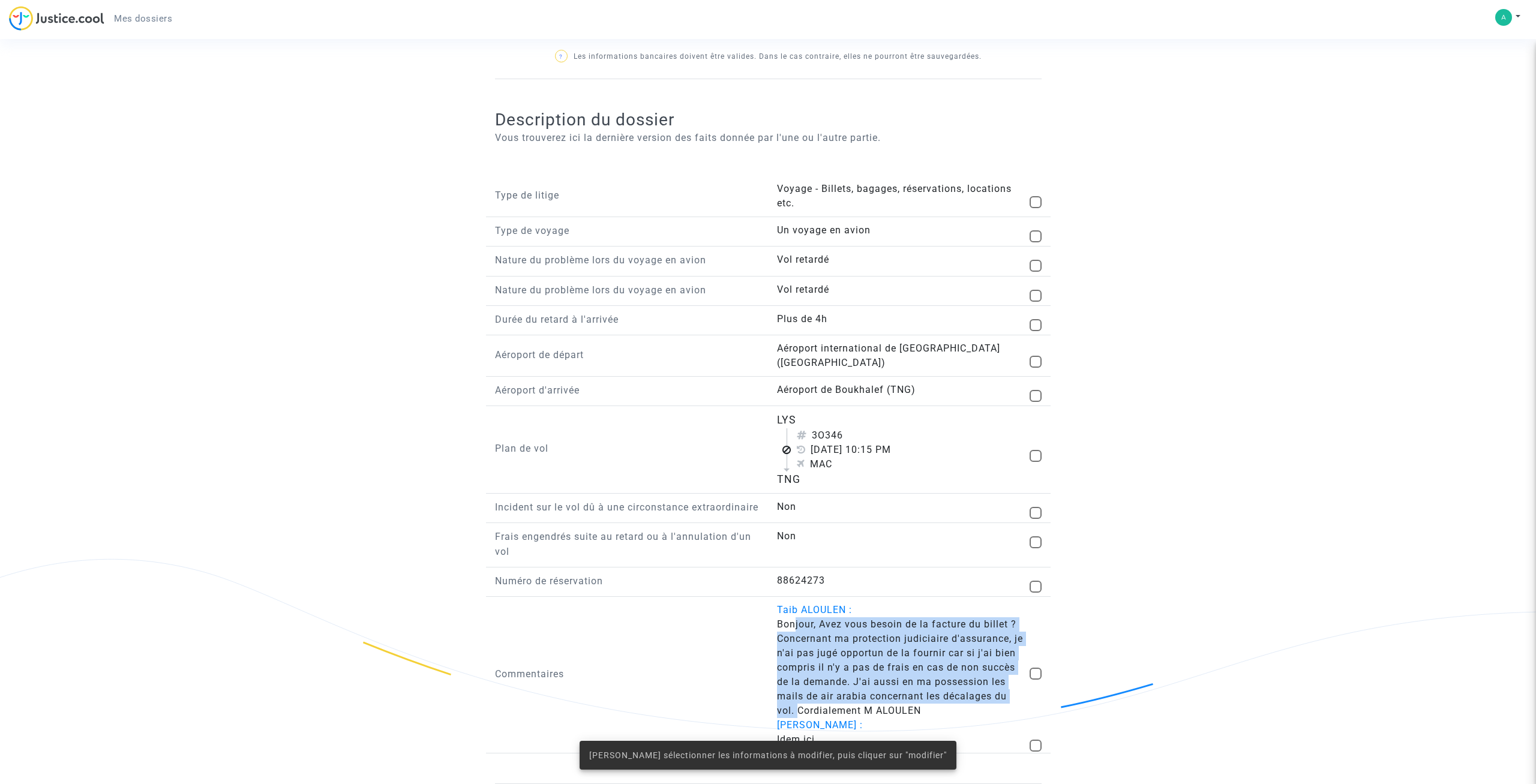
scroll to position [709, 0]
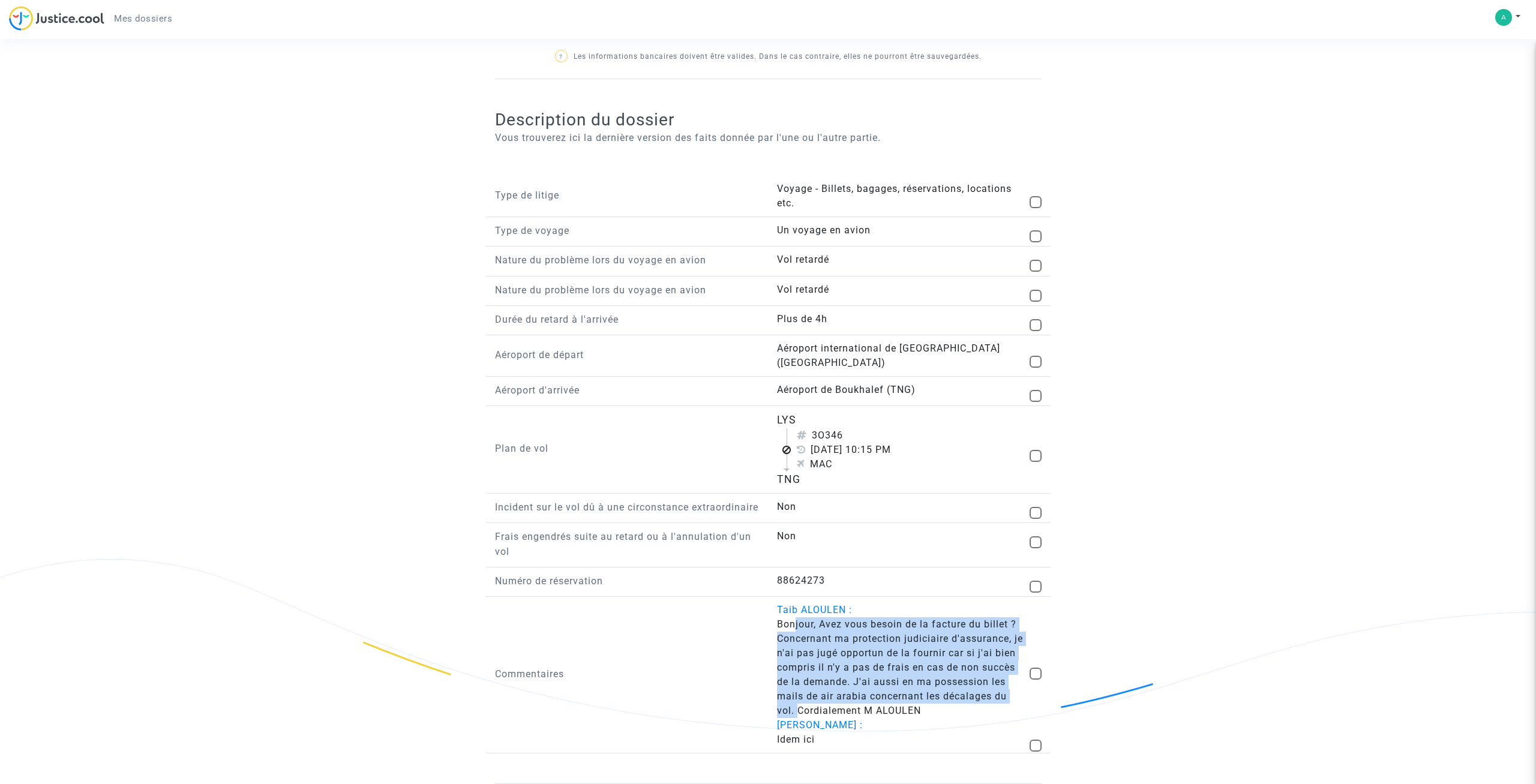
click at [1034, 674] on span at bounding box center [1035, 673] width 12 height 12
click at [1035, 680] on input "checkbox" at bounding box center [1035, 680] width 1 height 1
checkbox input "true"
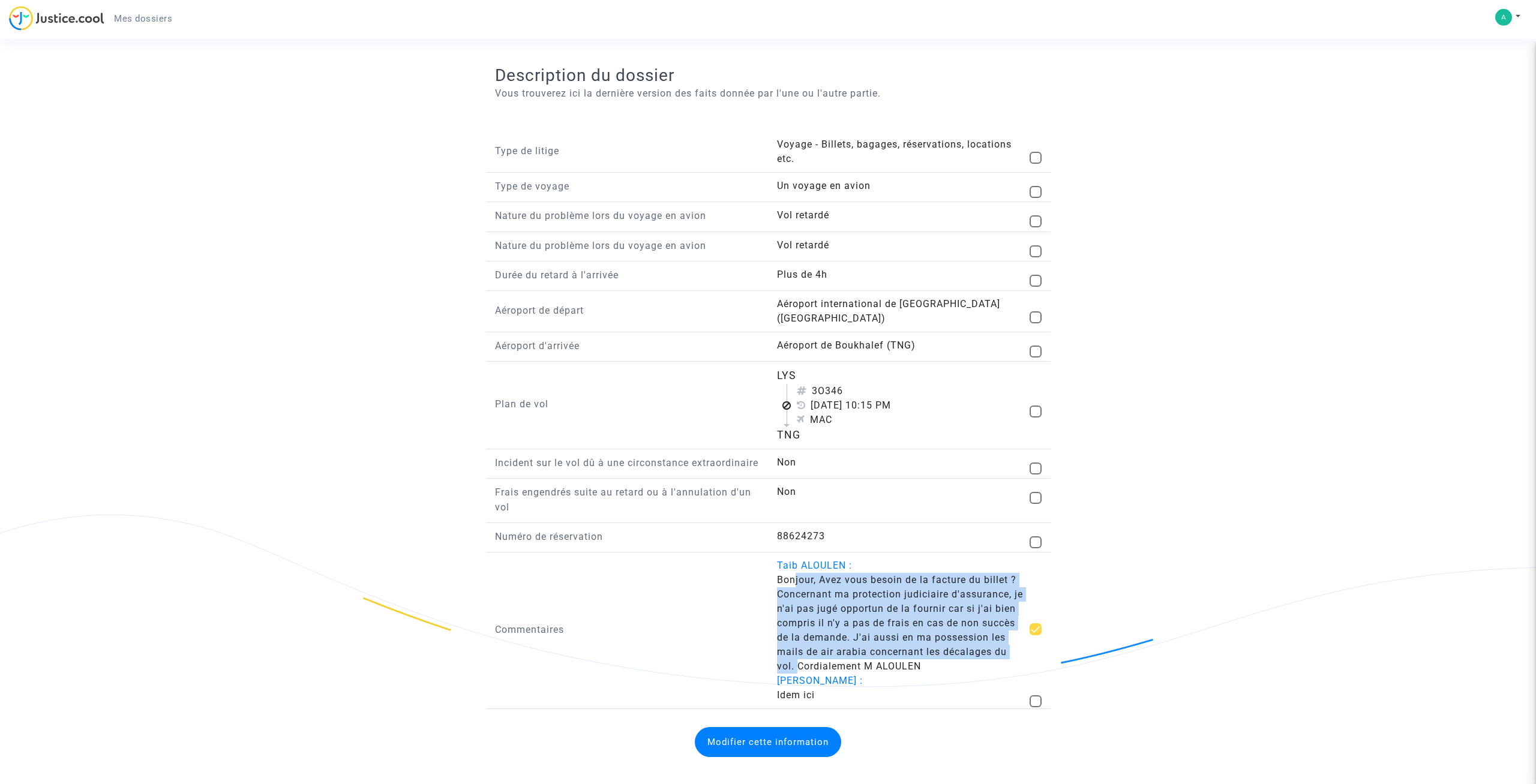
scroll to position [769, 0]
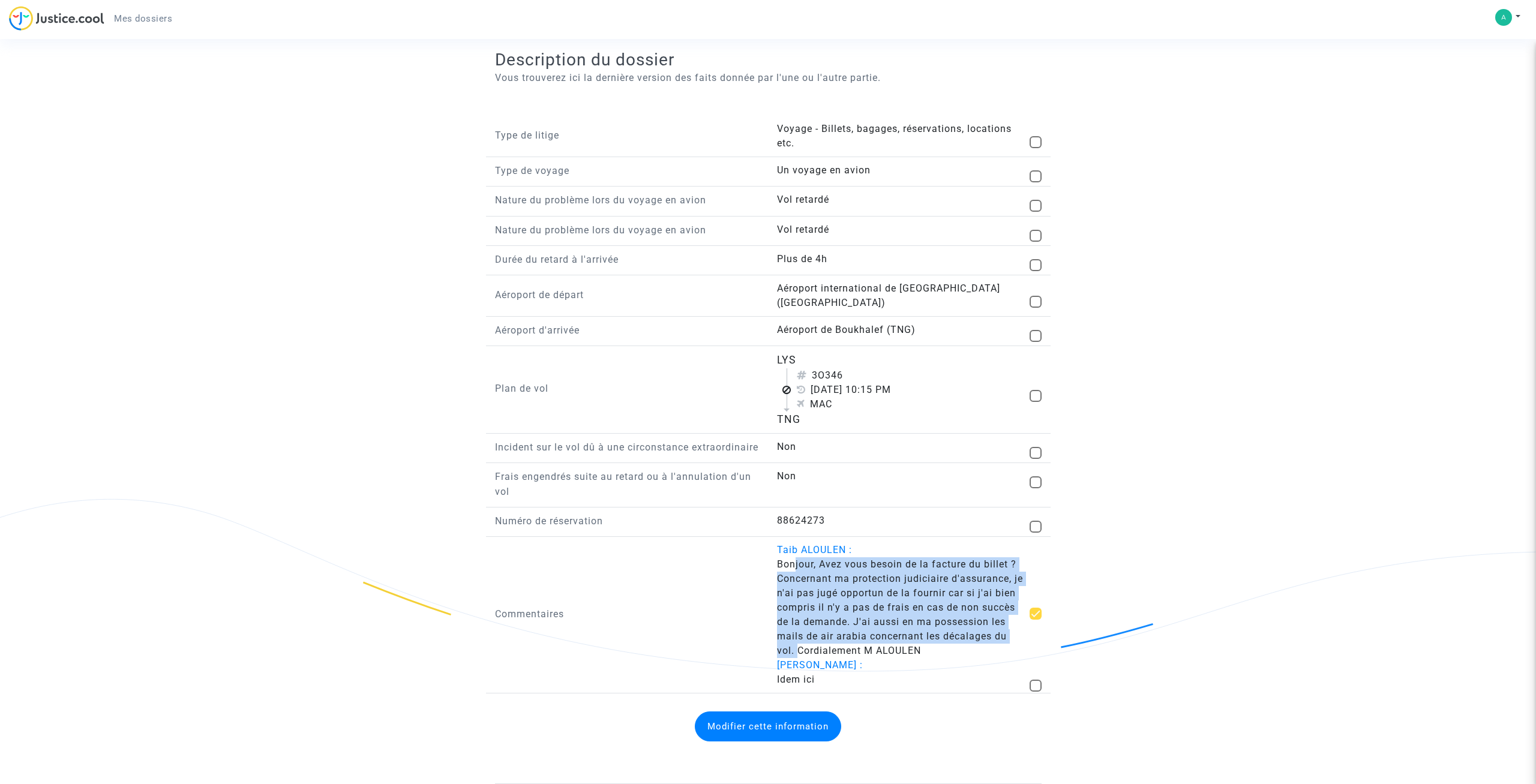
click at [819, 718] on button "Modifier cette information" at bounding box center [768, 726] width 147 height 30
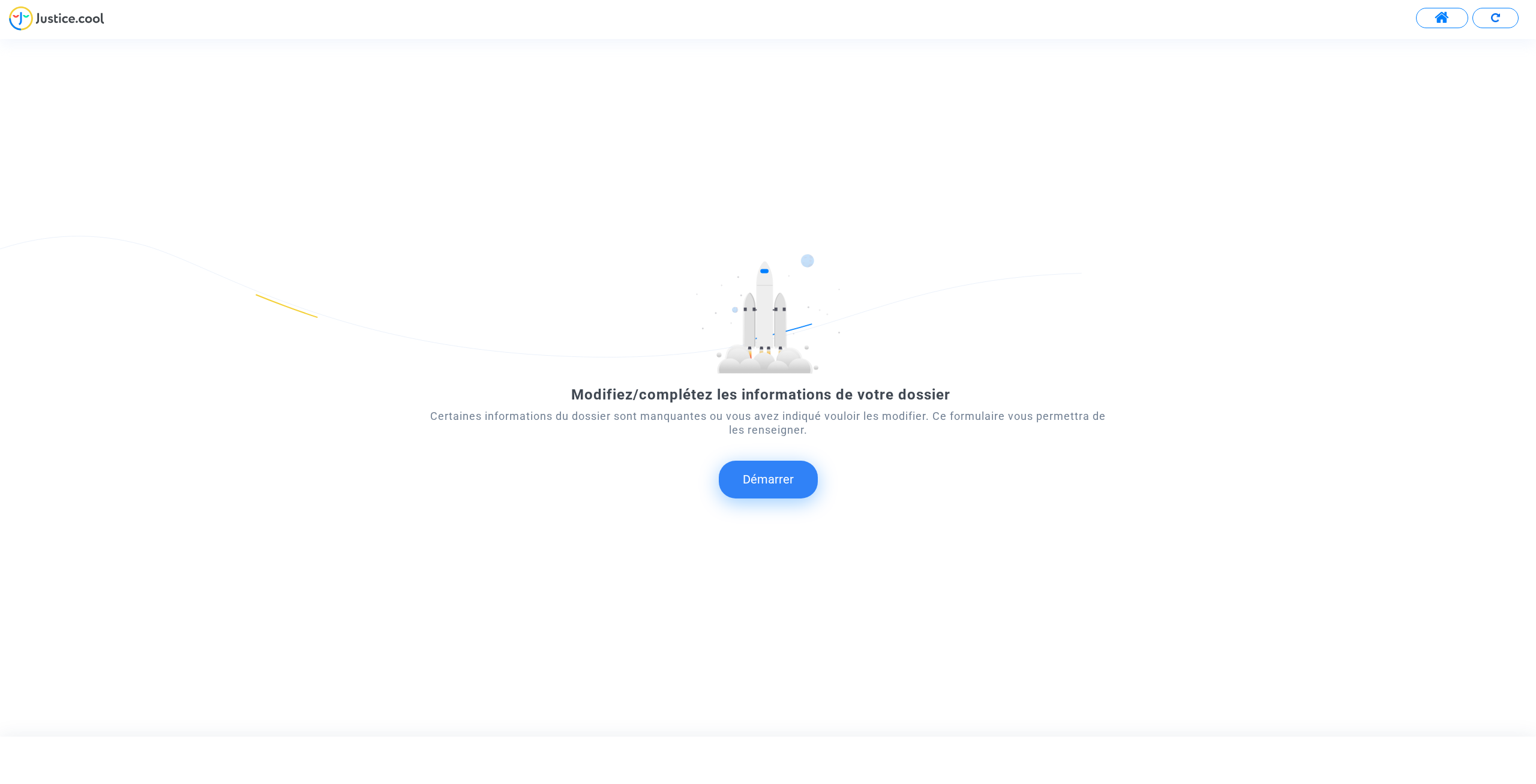
click at [781, 482] on button "Démarrer" at bounding box center [768, 479] width 99 height 37
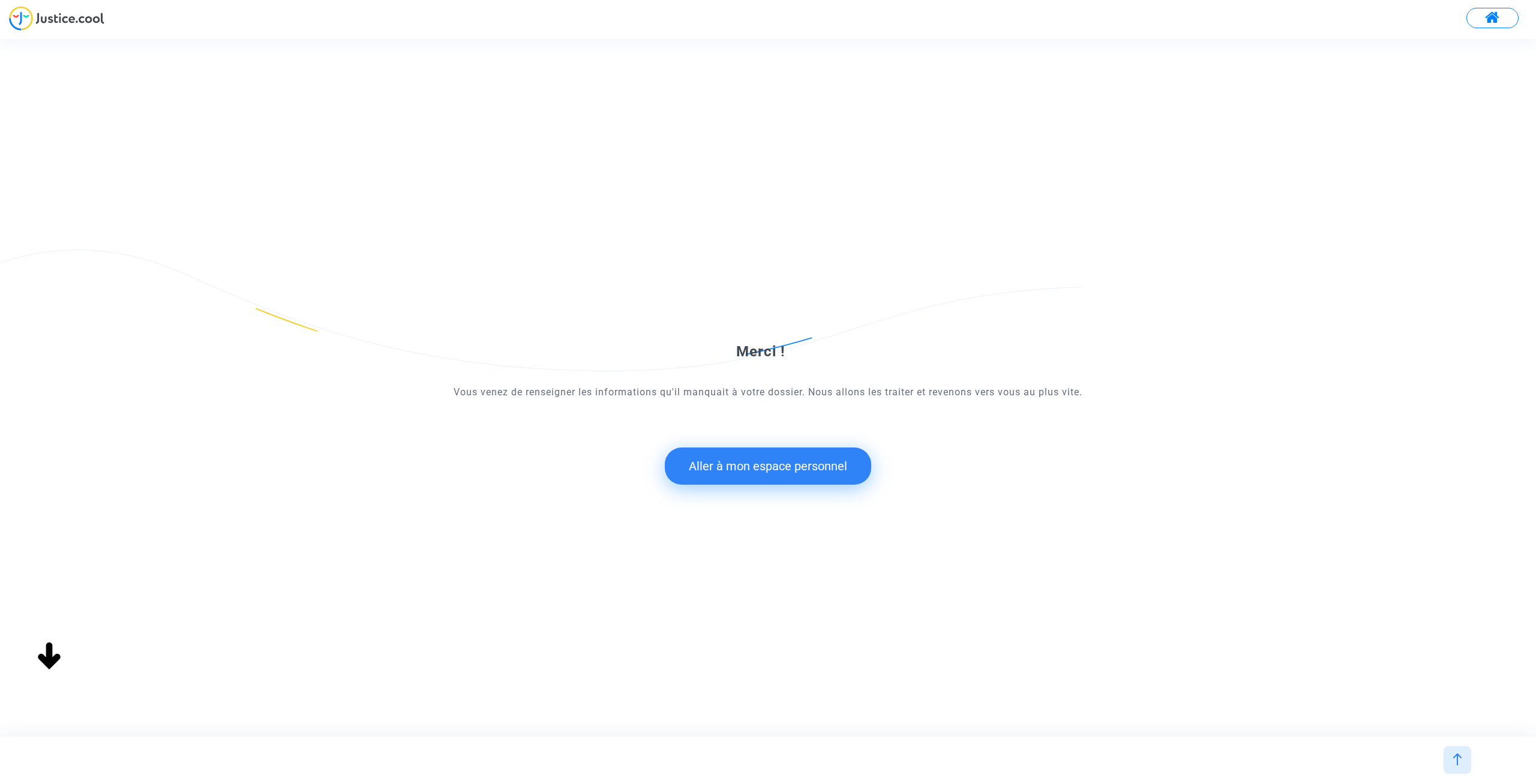
click at [788, 468] on button "Aller à mon espace personnel" at bounding box center [768, 466] width 206 height 37
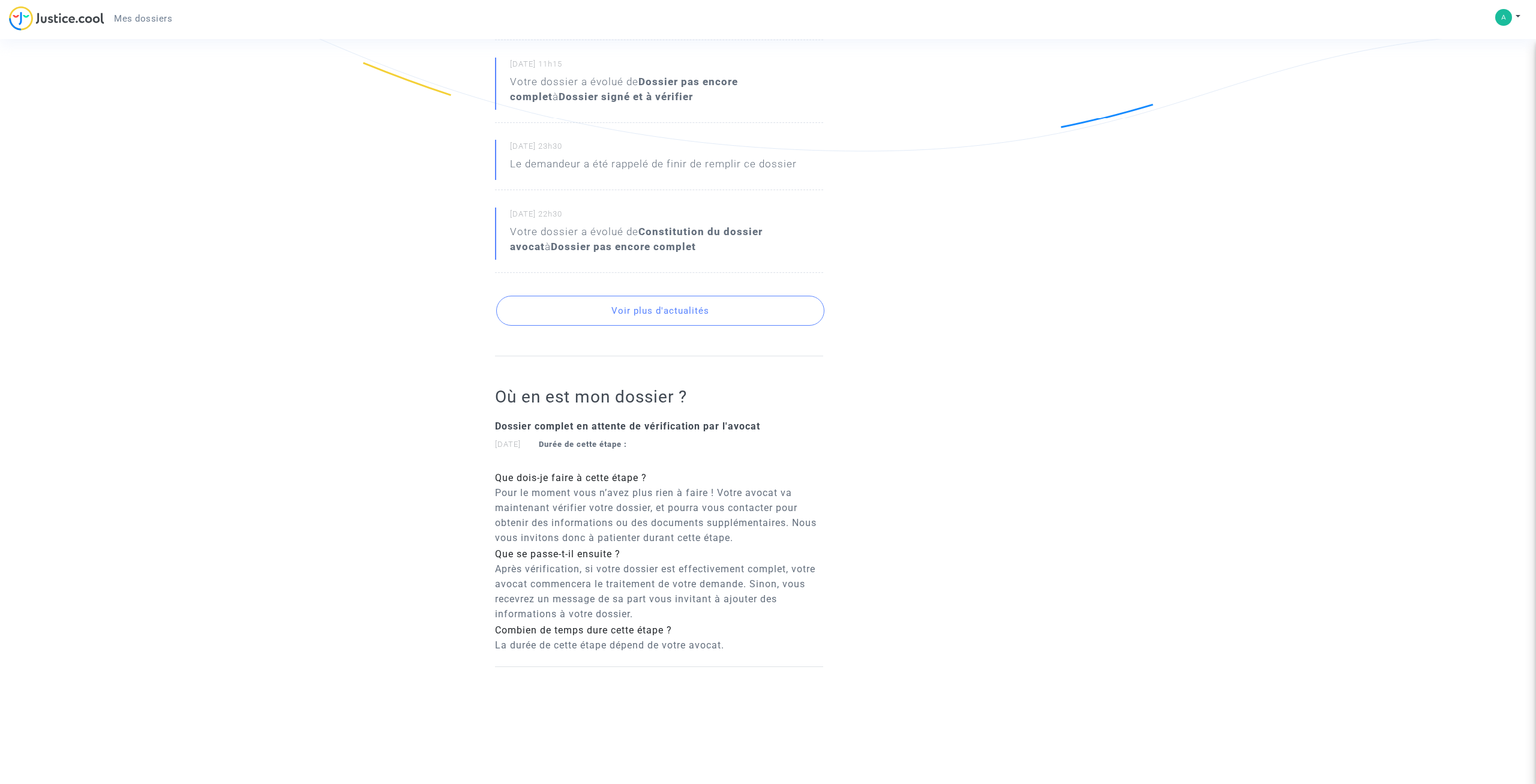
scroll to position [64, 0]
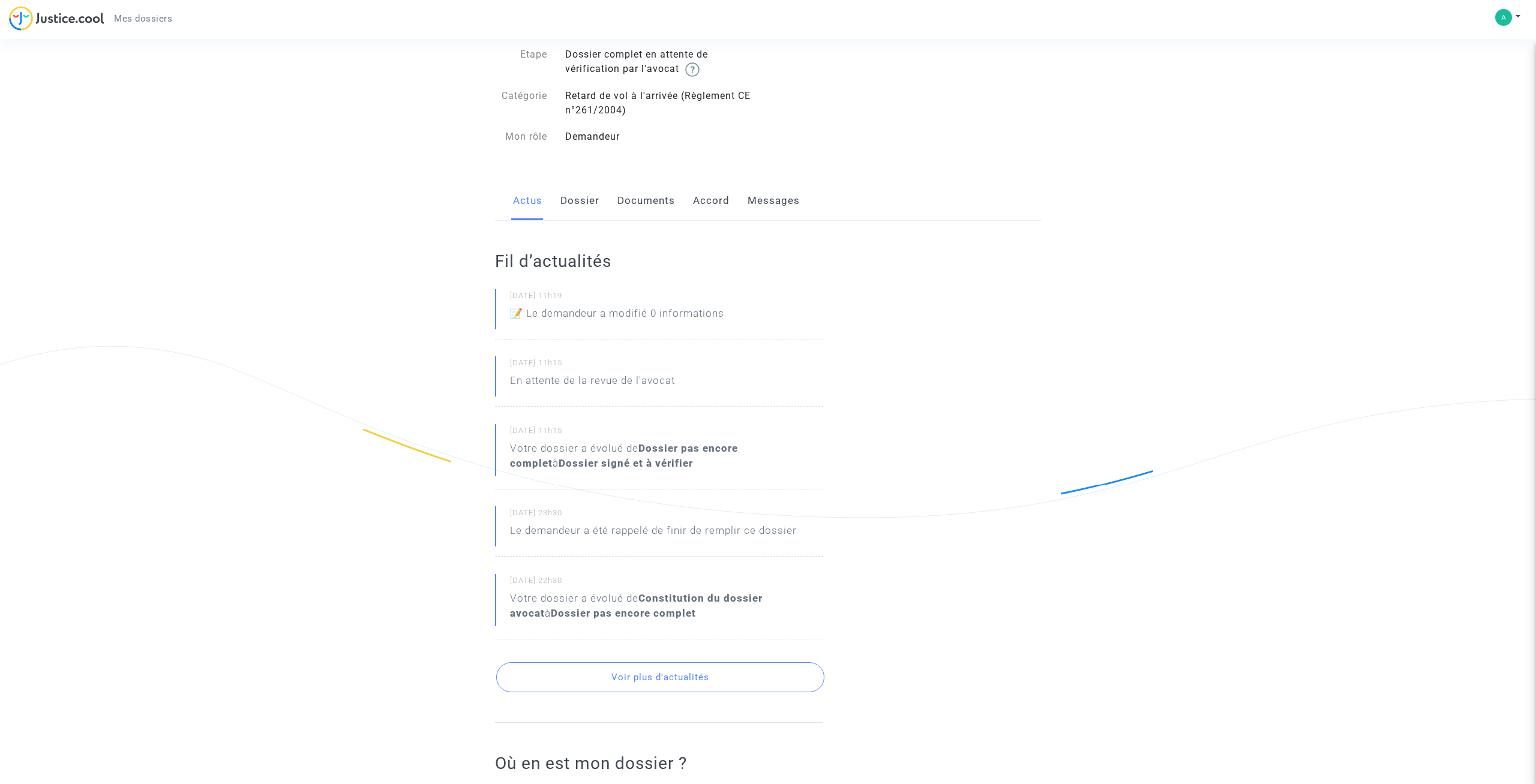
click at [598, 199] on link "Dossier" at bounding box center [579, 201] width 39 height 40
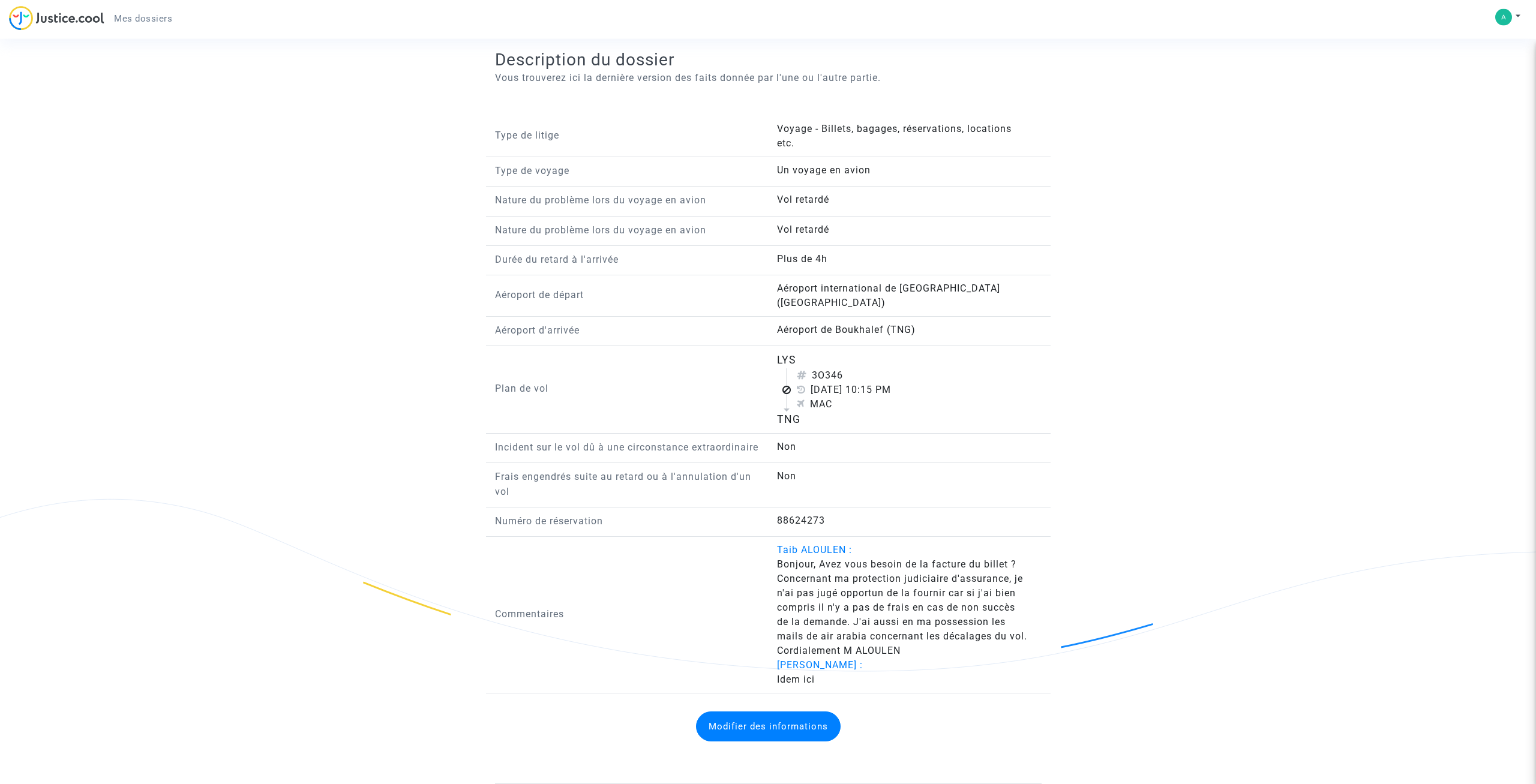
scroll to position [769, 0]
click at [768, 724] on button "Modifier des informations" at bounding box center [768, 726] width 145 height 30
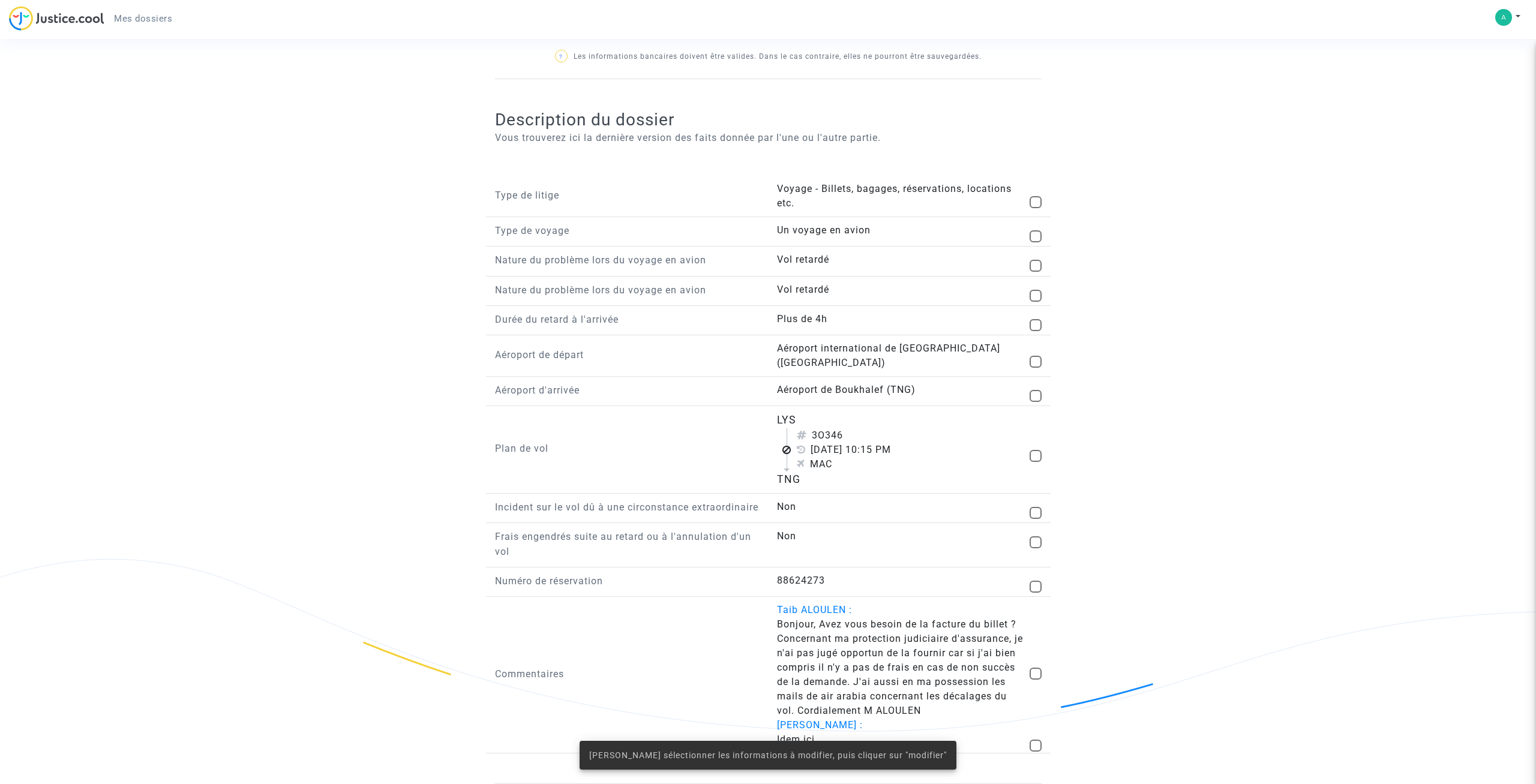
click at [1036, 674] on span at bounding box center [1035, 673] width 12 height 12
click at [1035, 680] on input "checkbox" at bounding box center [1035, 680] width 1 height 1
checkbox input "true"
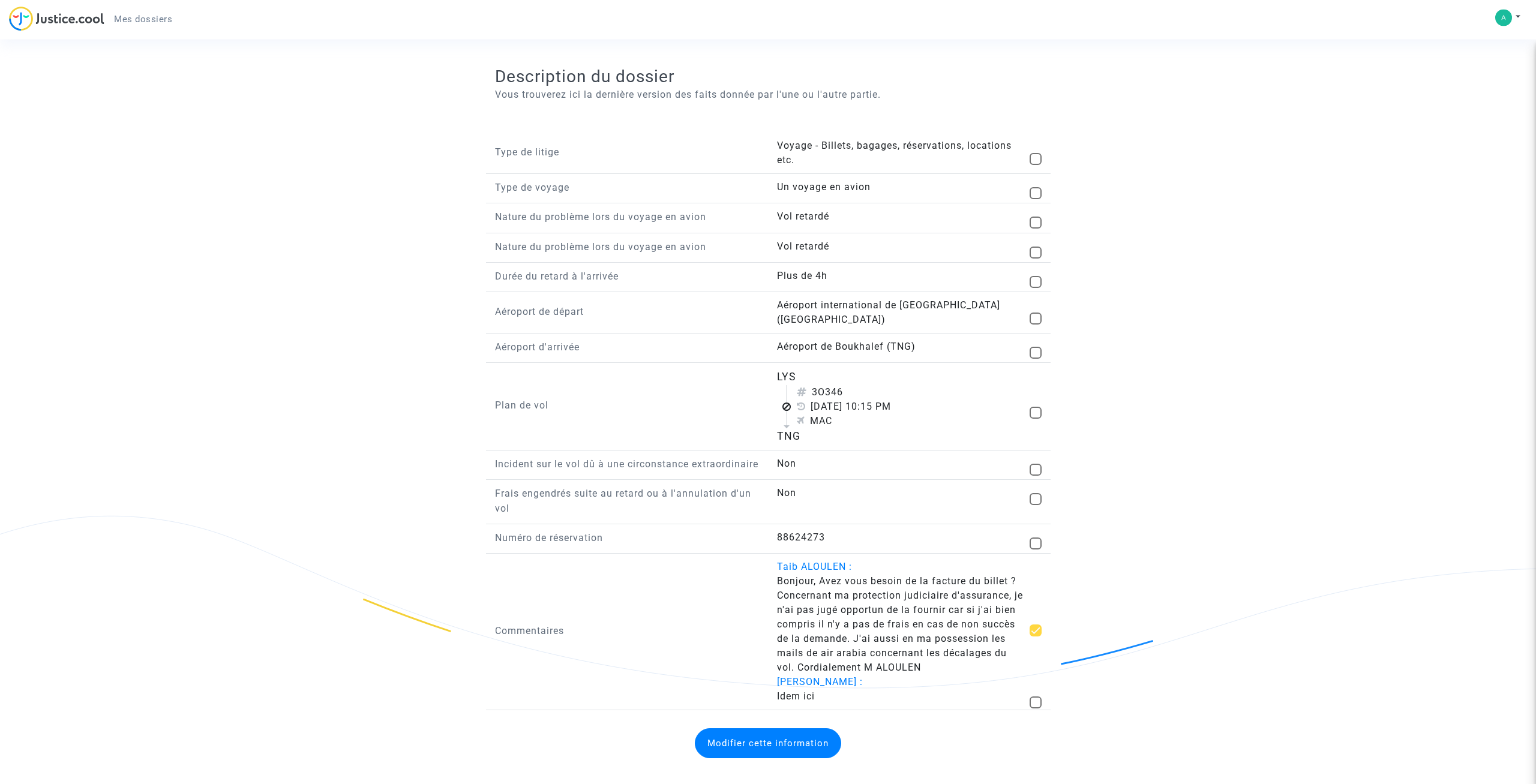
scroll to position [769, 0]
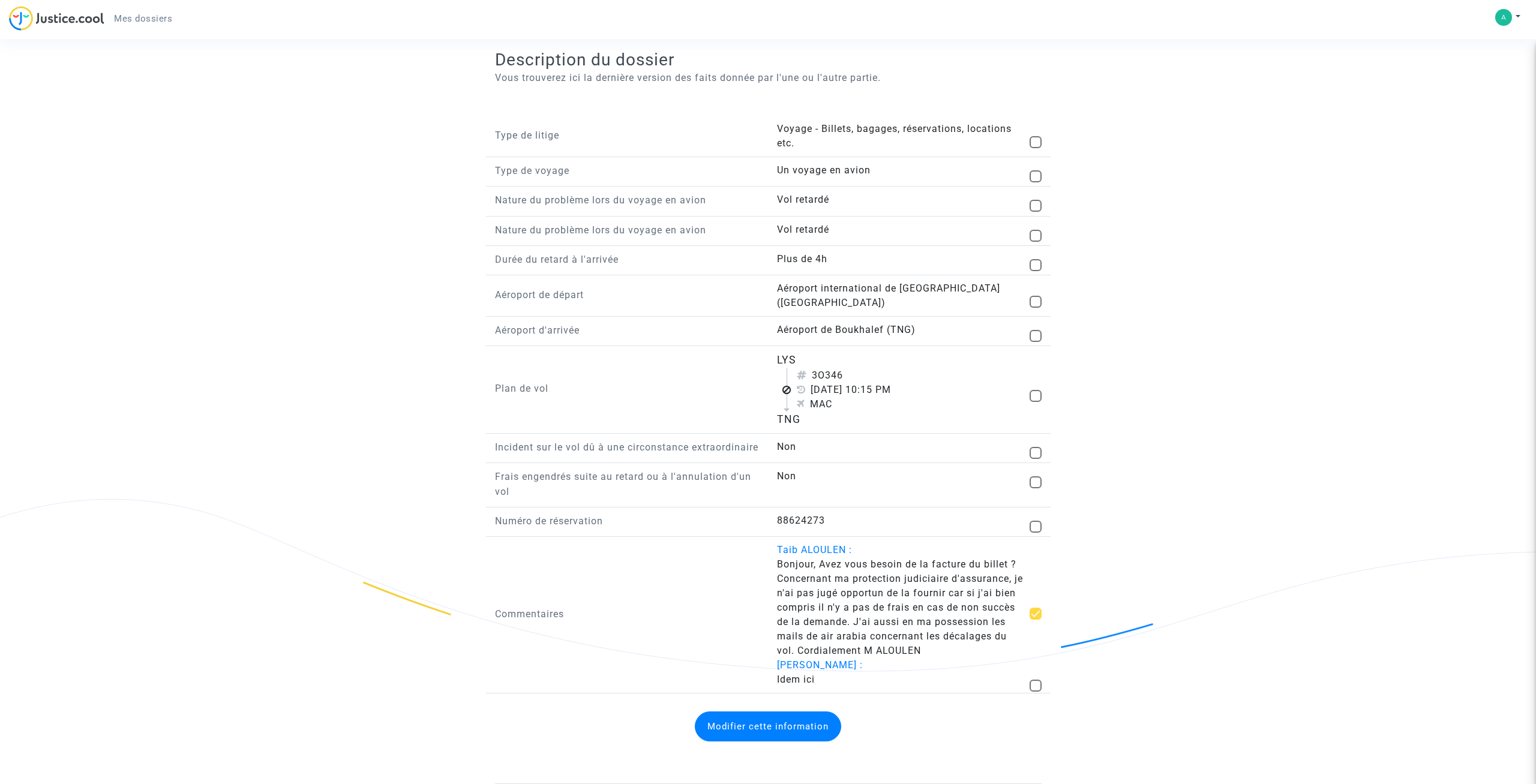
click at [809, 728] on button "Modifier cette information" at bounding box center [768, 726] width 147 height 30
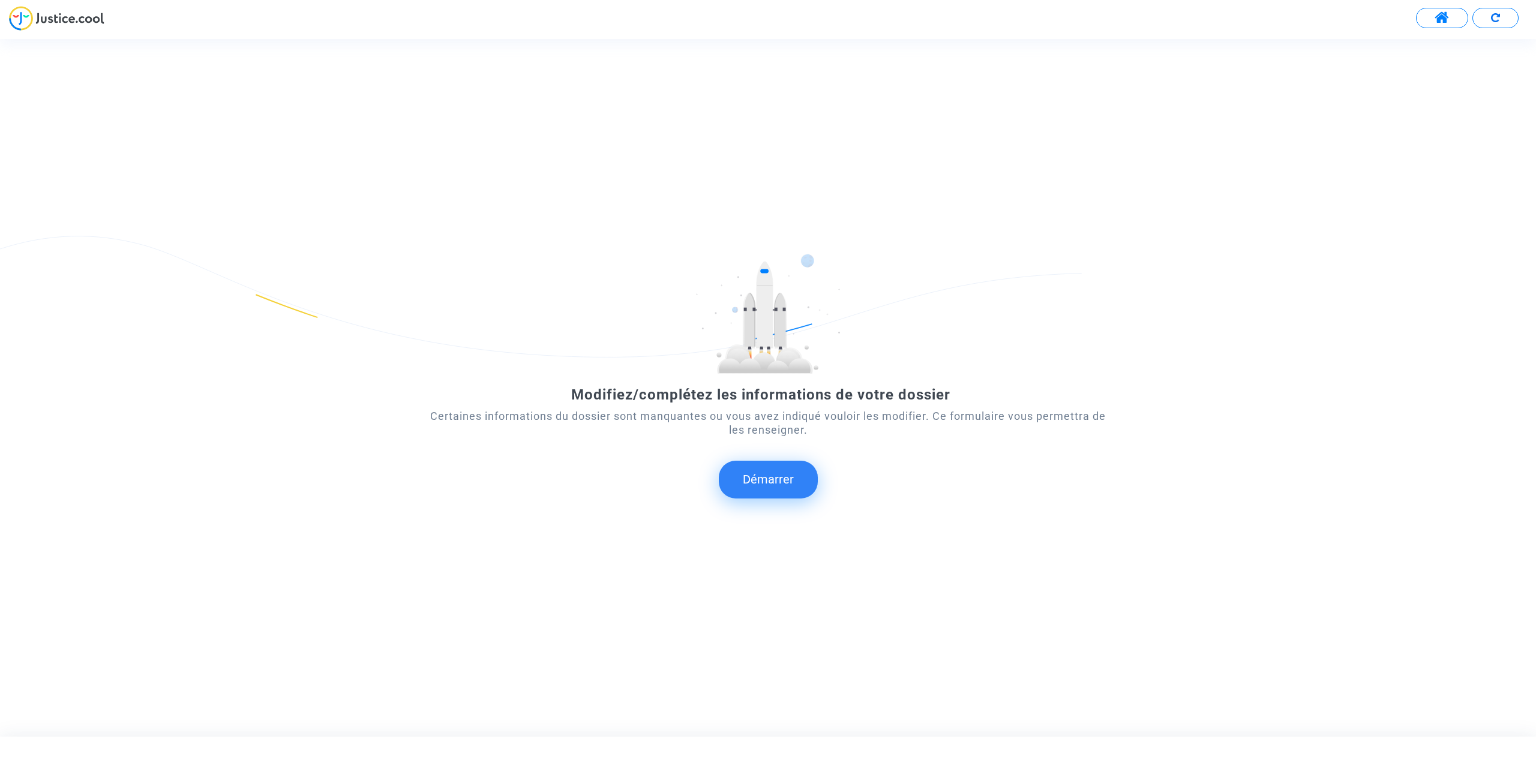
click at [792, 472] on button "Démarrer" at bounding box center [768, 479] width 99 height 37
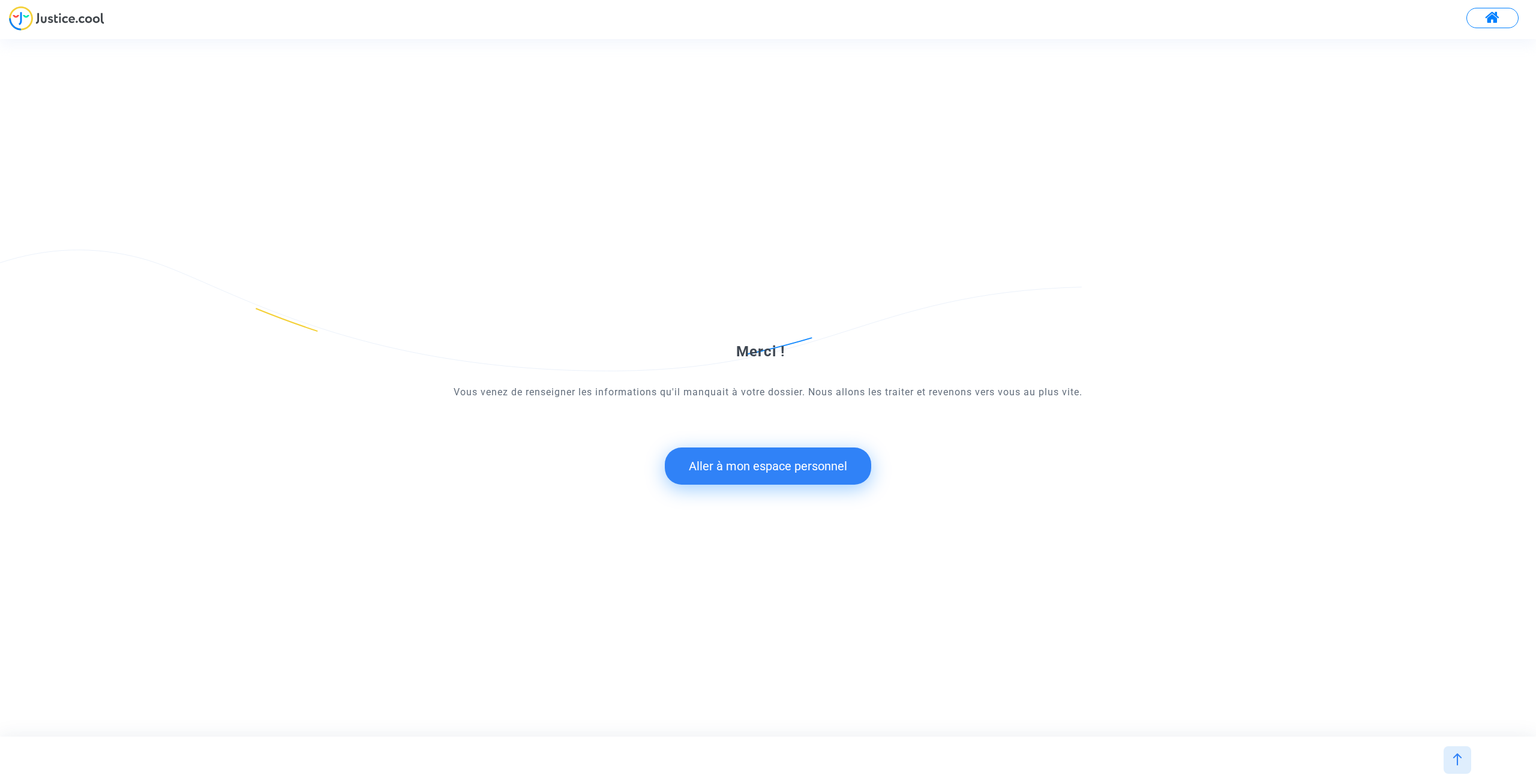
click at [744, 472] on button "Aller à mon espace personnel" at bounding box center [768, 466] width 206 height 37
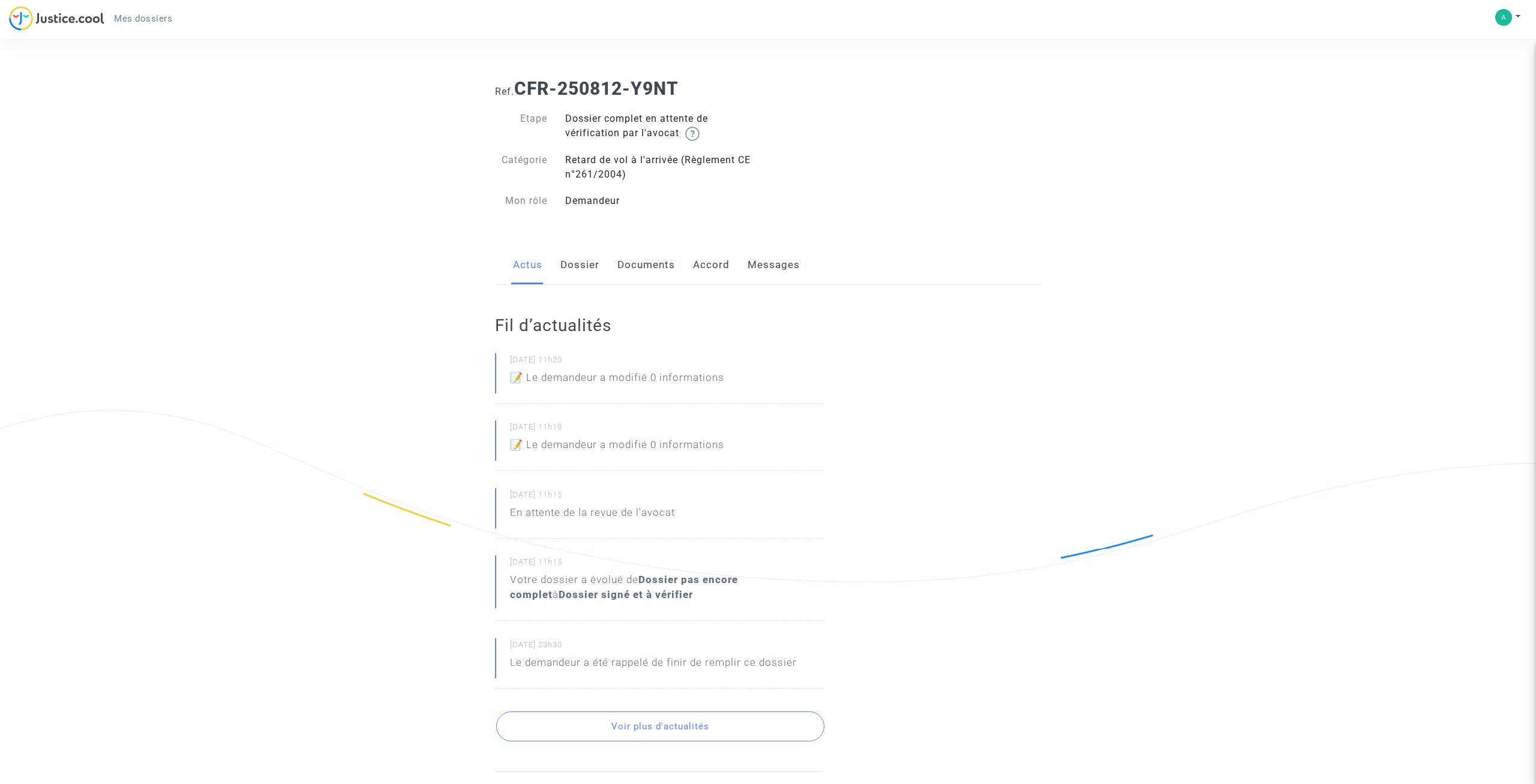
click at [763, 273] on link "Messages" at bounding box center [774, 265] width 52 height 40
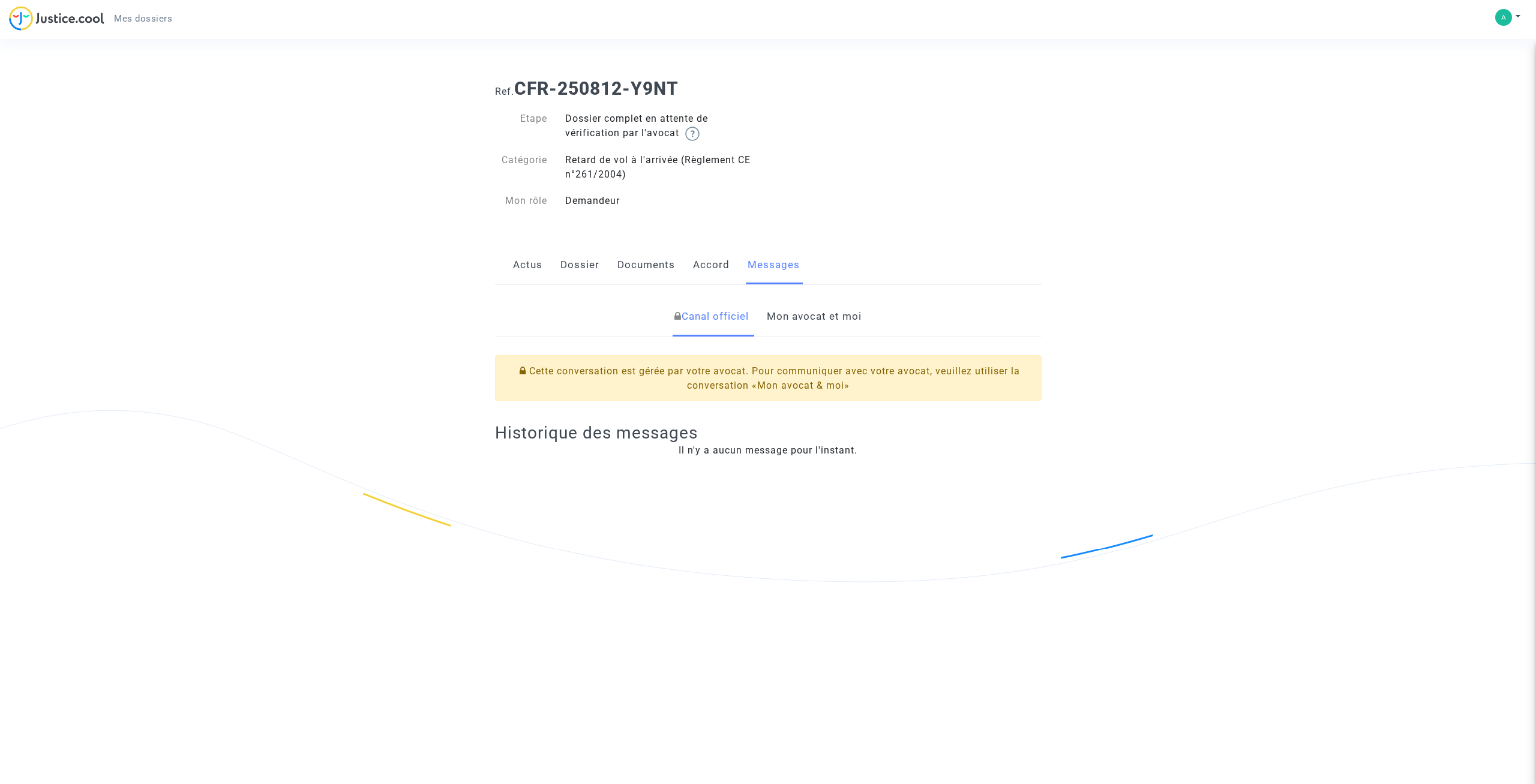
click at [713, 271] on link "Accord" at bounding box center [711, 265] width 36 height 40
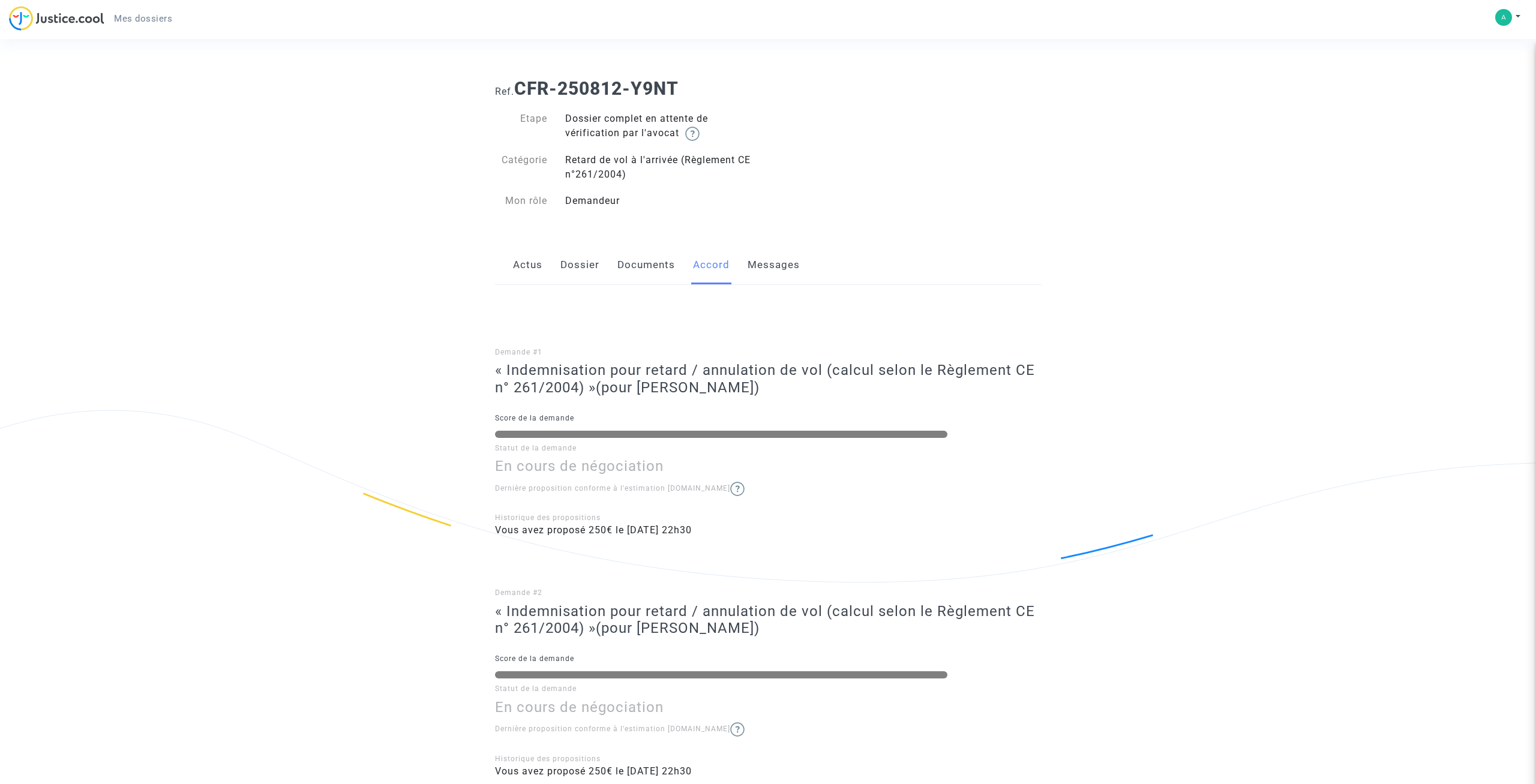
click at [659, 264] on link "Documents" at bounding box center [646, 265] width 58 height 40
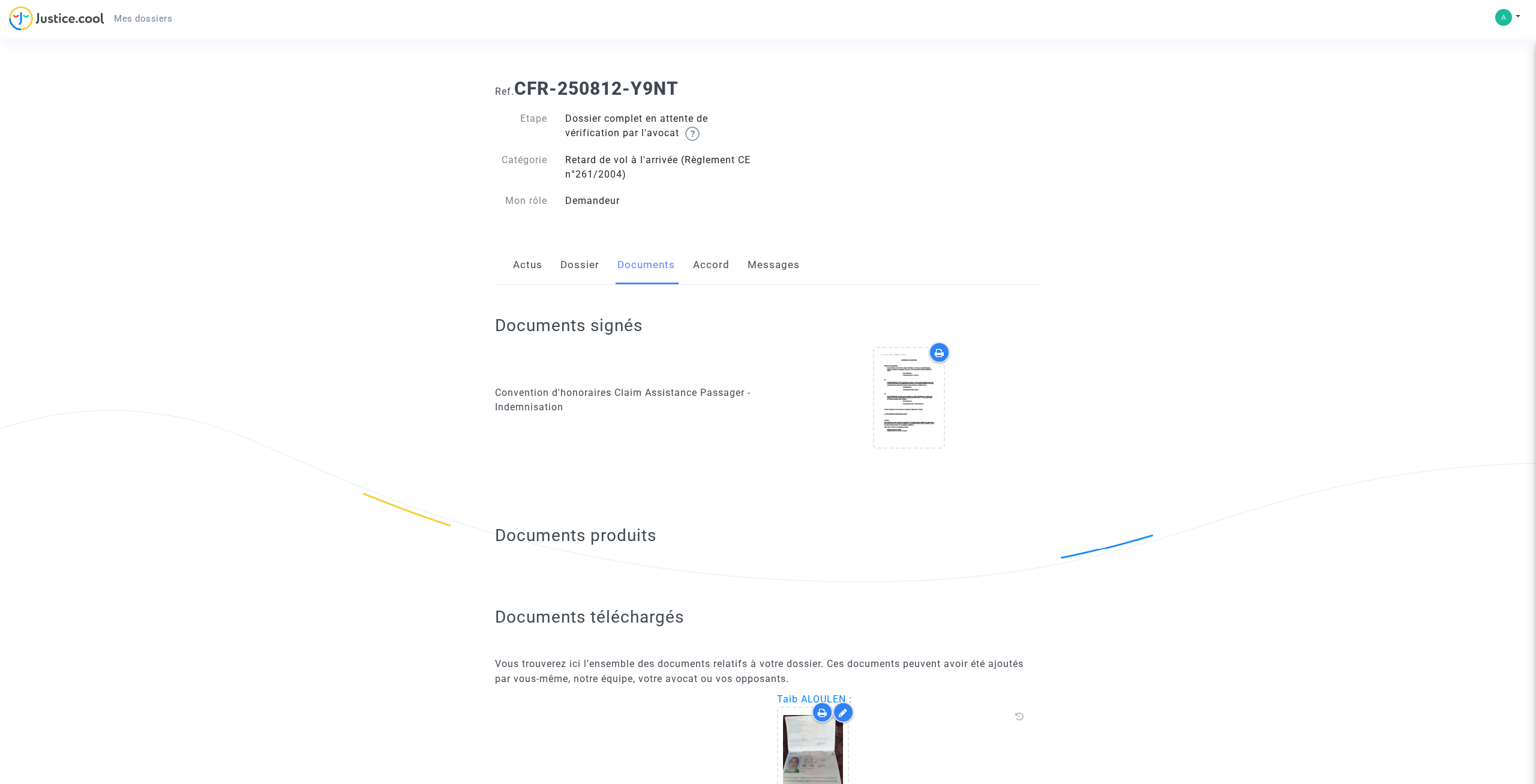
click at [508, 274] on div "Actus Dossier Documents Accord Messages" at bounding box center [768, 265] width 547 height 40
click at [518, 267] on link "Actus" at bounding box center [528, 265] width 29 height 40
